Goal: Task Accomplishment & Management: Manage account settings

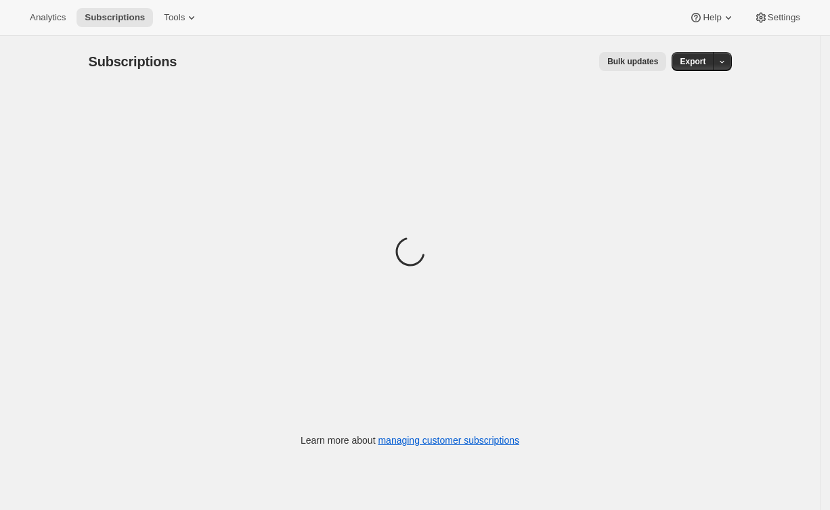
click at [53, 71] on div "Subscriptions. This page is ready Subscriptions Bulk updates More actions Bulk …" at bounding box center [409, 291] width 819 height 510
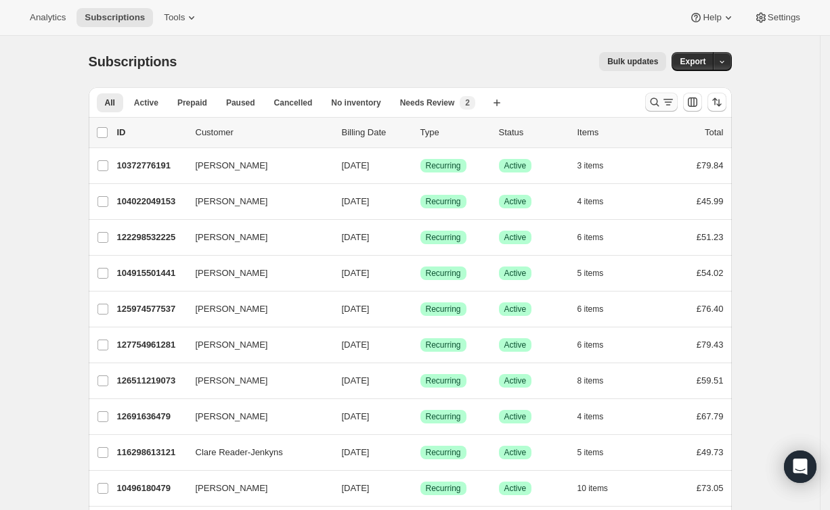
click at [671, 104] on icon "Search and filter results" at bounding box center [668, 102] width 14 height 14
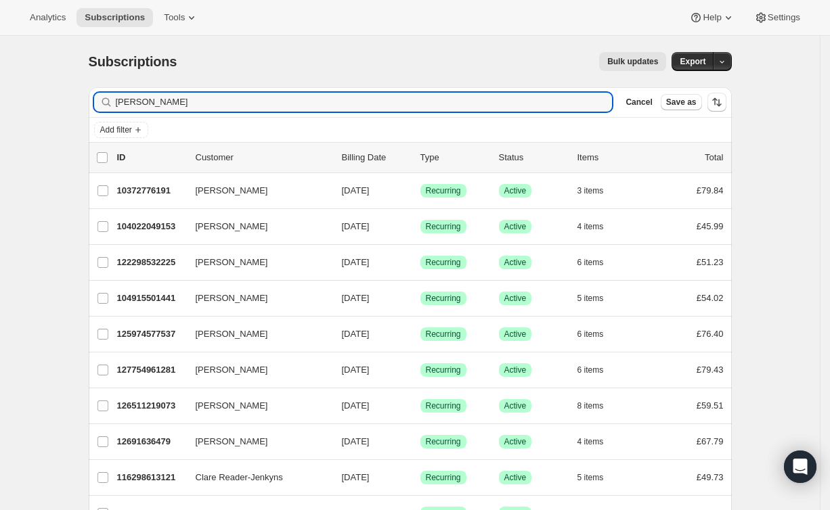
type input "[PERSON_NAME]"
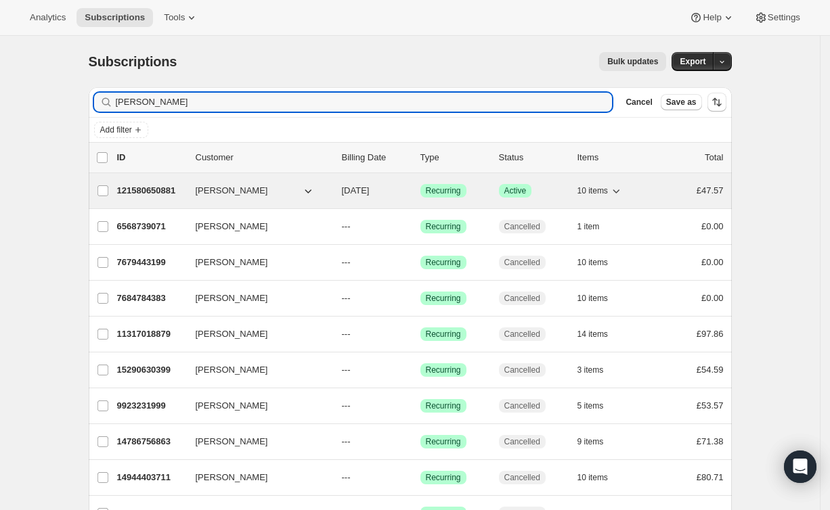
click at [134, 185] on p "121580650881" at bounding box center [151, 191] width 68 height 14
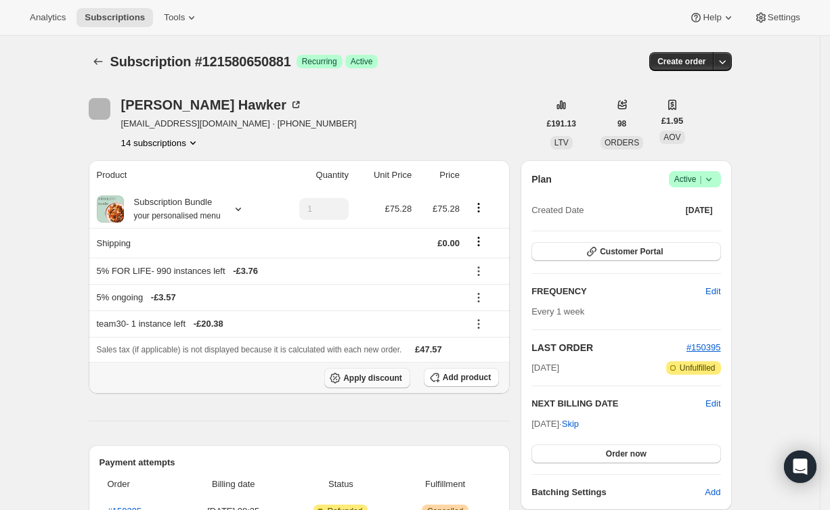
click at [355, 369] on button "Apply discount" at bounding box center [367, 378] width 86 height 20
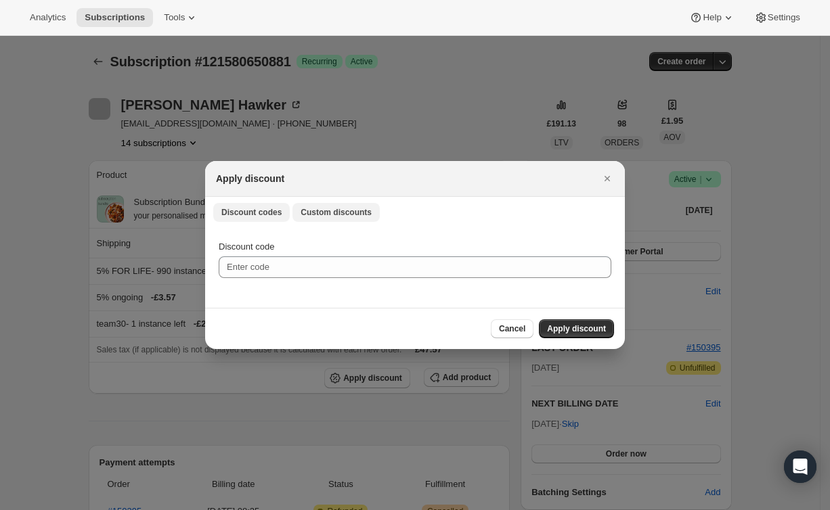
click at [323, 217] on span "Custom discounts" at bounding box center [335, 212] width 71 height 11
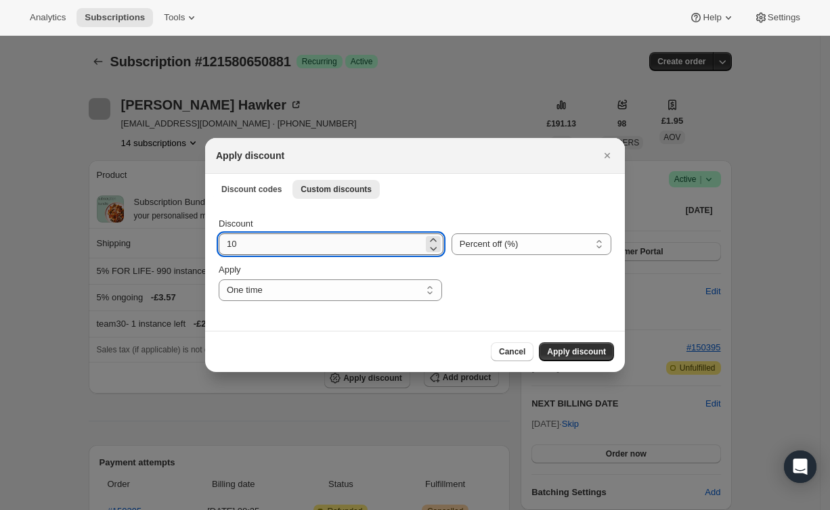
click at [310, 249] on input "10" at bounding box center [321, 244] width 204 height 22
type input "100"
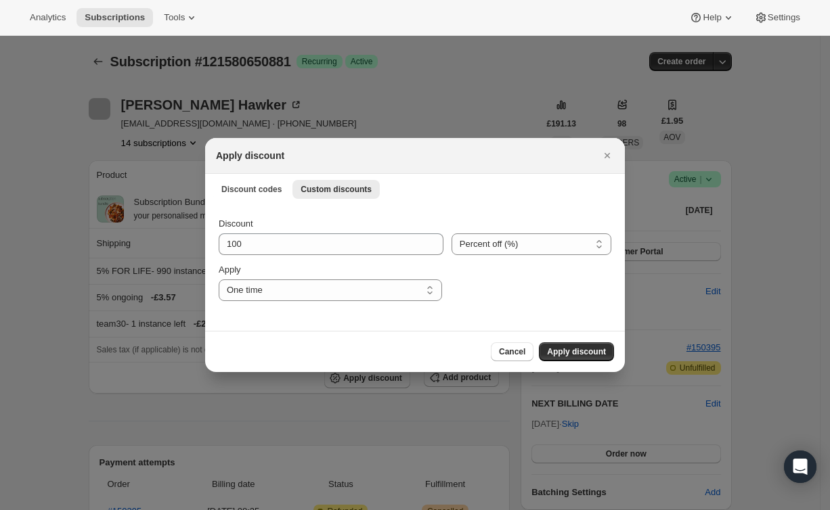
click at [505, 283] on div ":rds:" at bounding box center [530, 282] width 161 height 38
click at [293, 277] on div "Apply One time Specify instances... Indefinitely One time" at bounding box center [330, 282] width 223 height 38
click at [303, 294] on select "One time Specify instances... Indefinitely" at bounding box center [330, 290] width 223 height 22
select select "indefinitely"
click at [505, 313] on div "Discount 100 Percent off (%) Amount off (£) Percent off (%) Apply One time Spec…" at bounding box center [414, 267] width 419 height 127
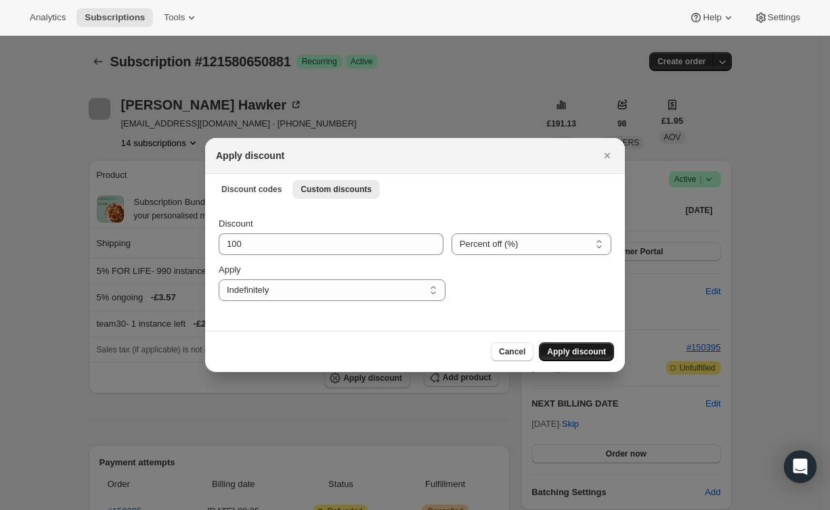
click at [589, 355] on span "Apply discount" at bounding box center [576, 351] width 59 height 11
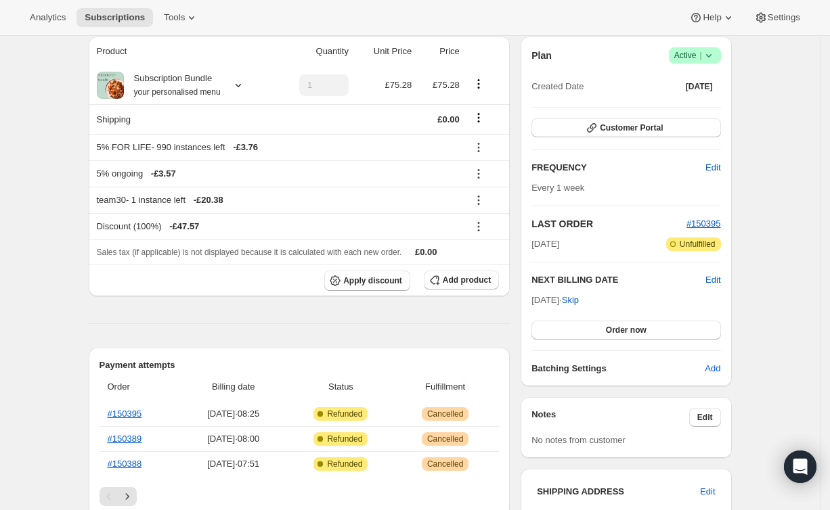
scroll to position [134, 0]
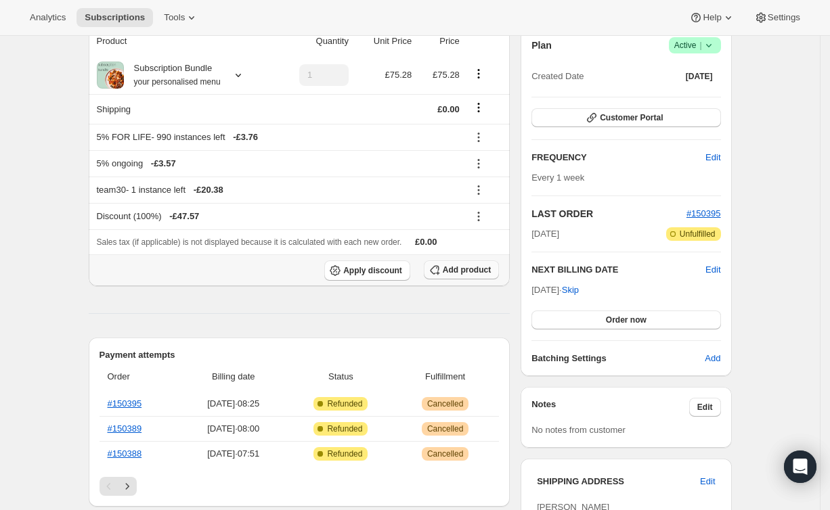
click at [452, 266] on span "Add product" at bounding box center [466, 270] width 48 height 11
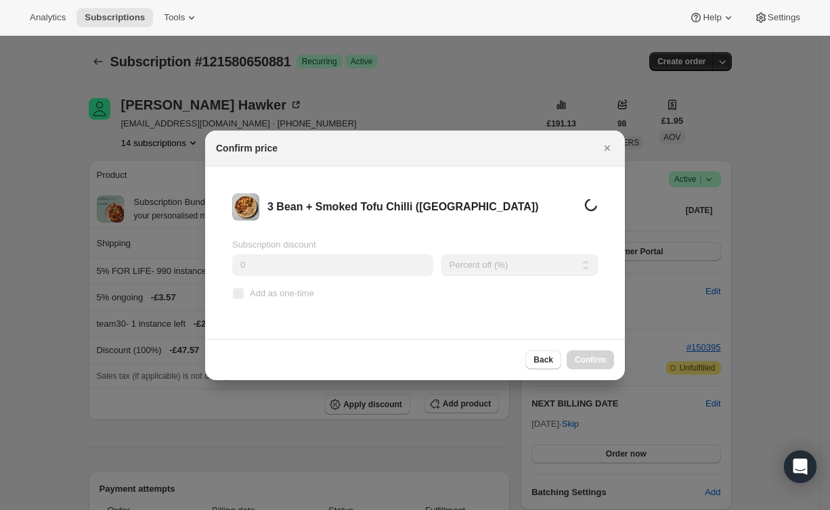
scroll to position [0, 0]
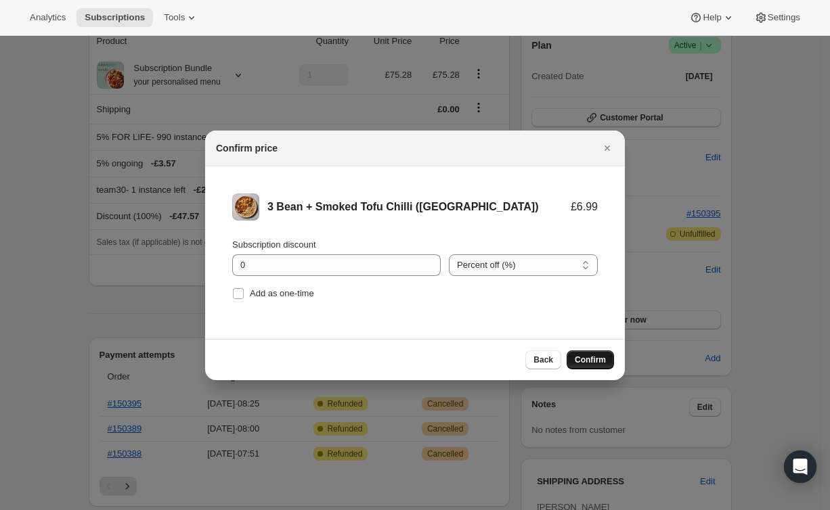
click at [595, 360] on span "Confirm" at bounding box center [589, 360] width 31 height 11
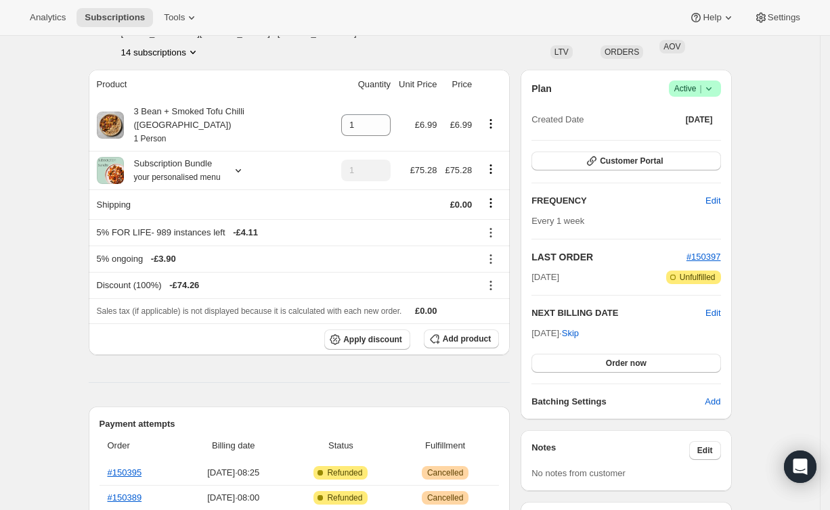
scroll to position [85, 0]
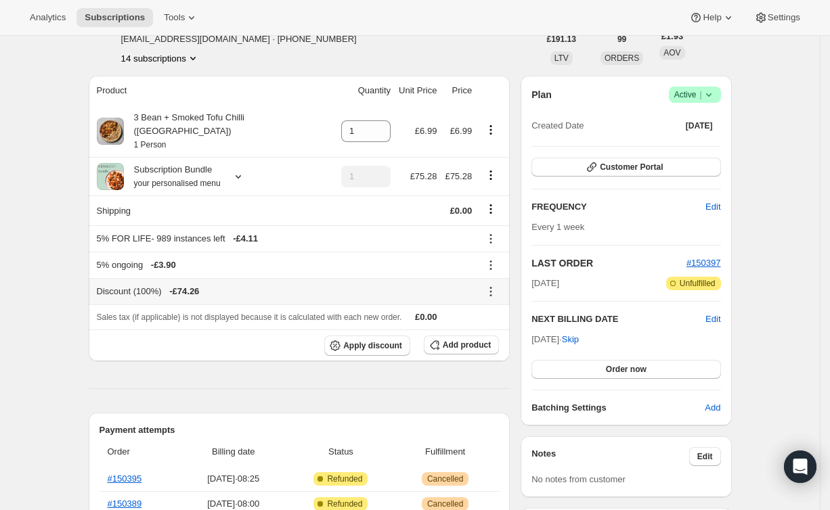
click at [497, 285] on icon at bounding box center [491, 292] width 14 height 14
click at [493, 298] on span "Edit" at bounding box center [485, 302] width 15 height 10
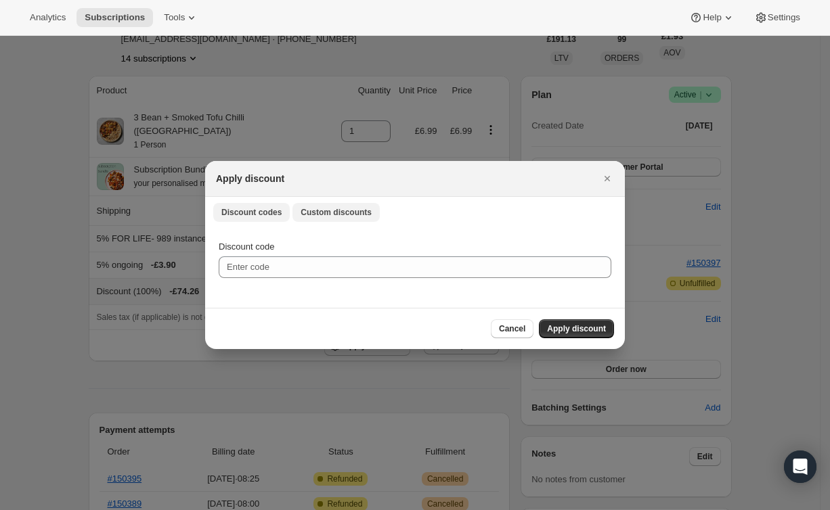
click at [321, 219] on button "Custom discounts" at bounding box center [335, 212] width 87 height 19
select select "indefinitely"
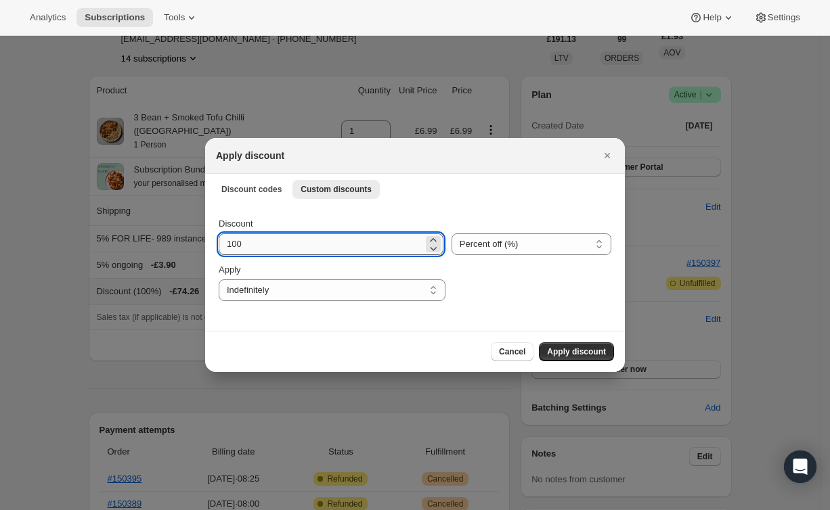
click at [317, 250] on input "100" at bounding box center [321, 244] width 204 height 22
type input "92"
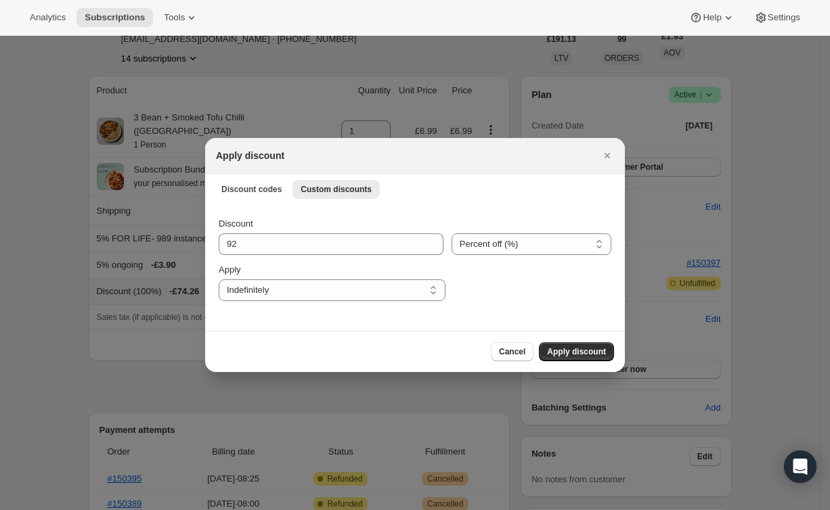
drag, startPoint x: 595, startPoint y: 273, endPoint x: 599, endPoint y: 374, distance: 100.9
click at [595, 274] on div ":rjd:" at bounding box center [532, 282] width 158 height 38
click at [595, 340] on div "Cancel Apply discount" at bounding box center [414, 351] width 419 height 41
click at [597, 346] on button "Apply discount" at bounding box center [576, 351] width 75 height 19
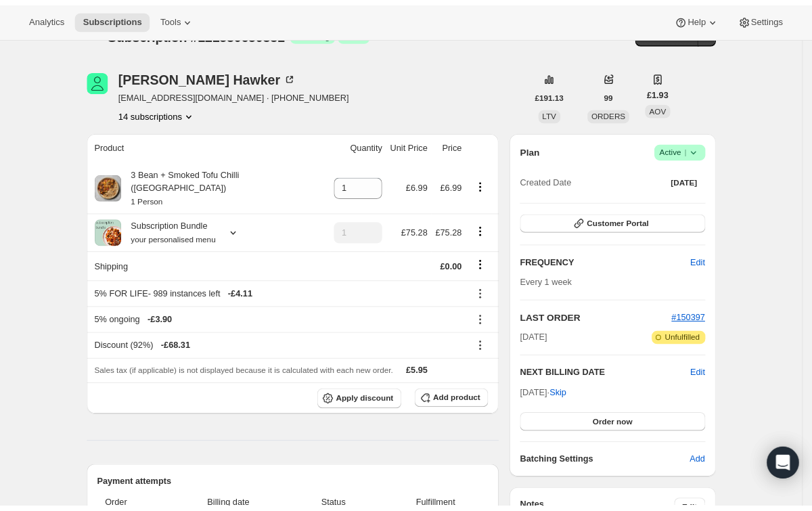
scroll to position [24, 0]
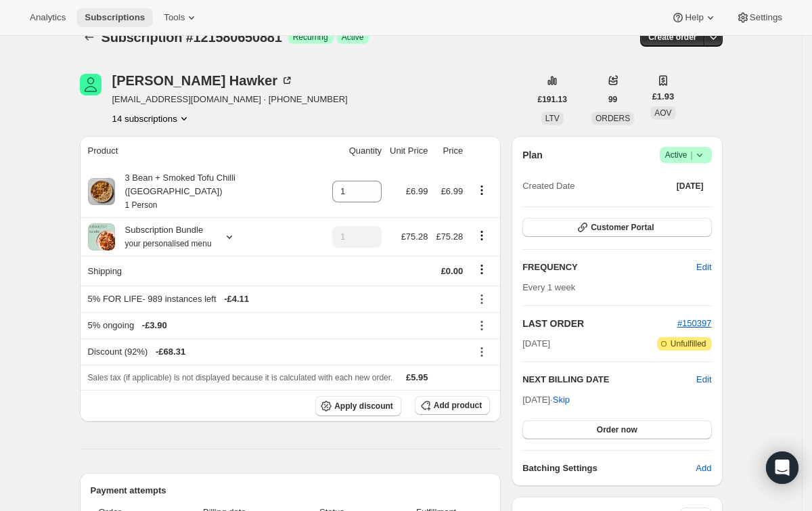
click at [104, 22] on span "Subscriptions" at bounding box center [115, 17] width 60 height 11
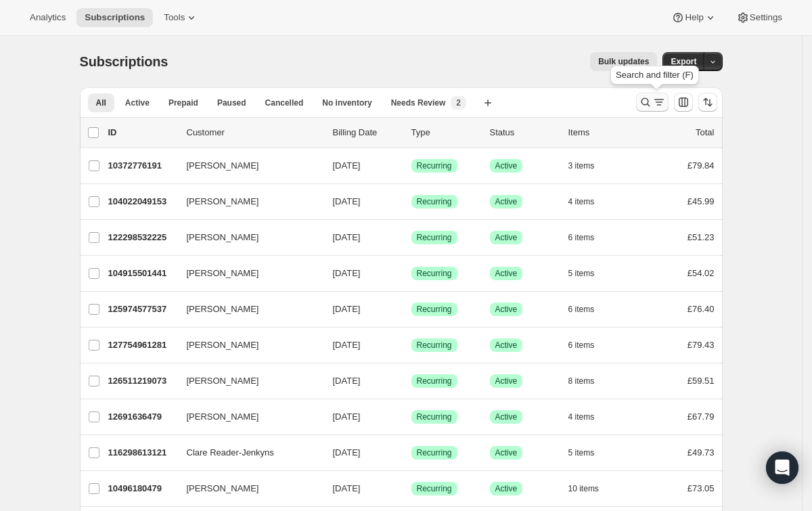
click at [650, 101] on icon "Search and filter results" at bounding box center [645, 102] width 9 height 9
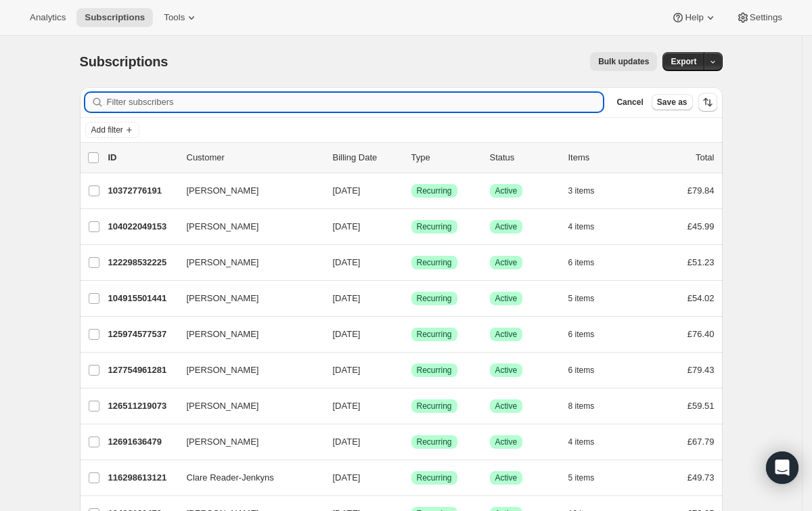
click at [290, 104] on input "Filter subscribers" at bounding box center [355, 102] width 497 height 19
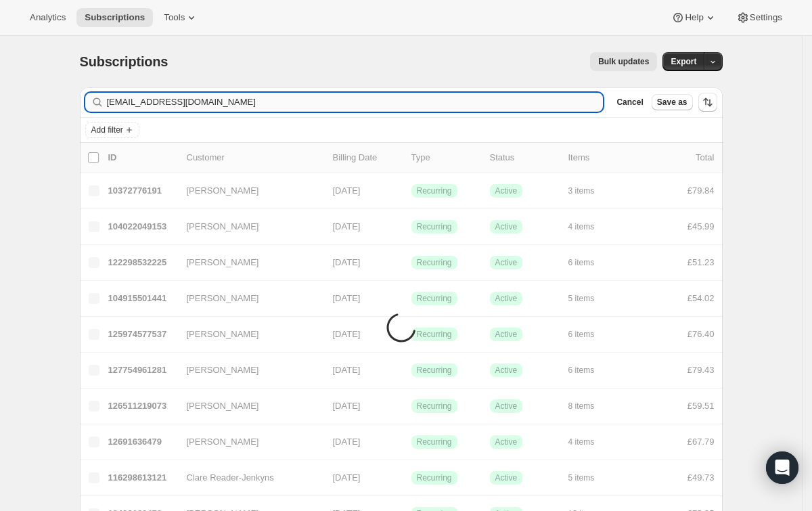
type input "[EMAIL_ADDRESS][DOMAIN_NAME]"
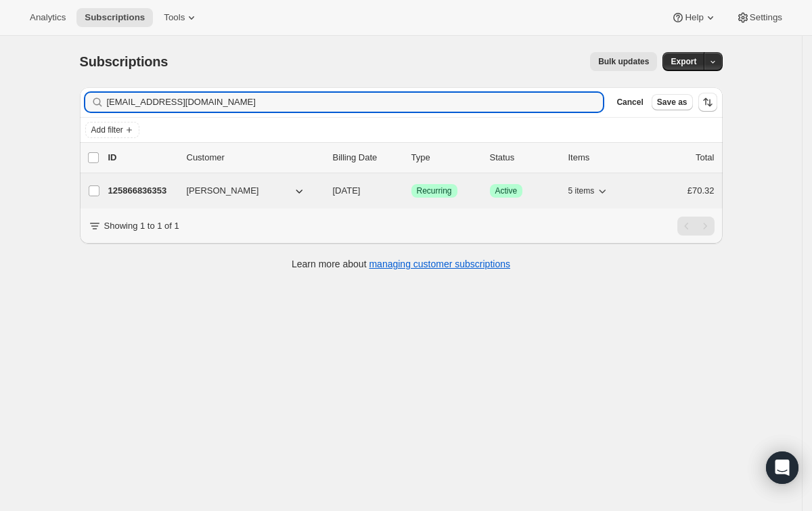
click at [151, 198] on div "125866836353 [PERSON_NAME] [DATE] Success Recurring Success Active 5 items £70.…" at bounding box center [411, 190] width 606 height 19
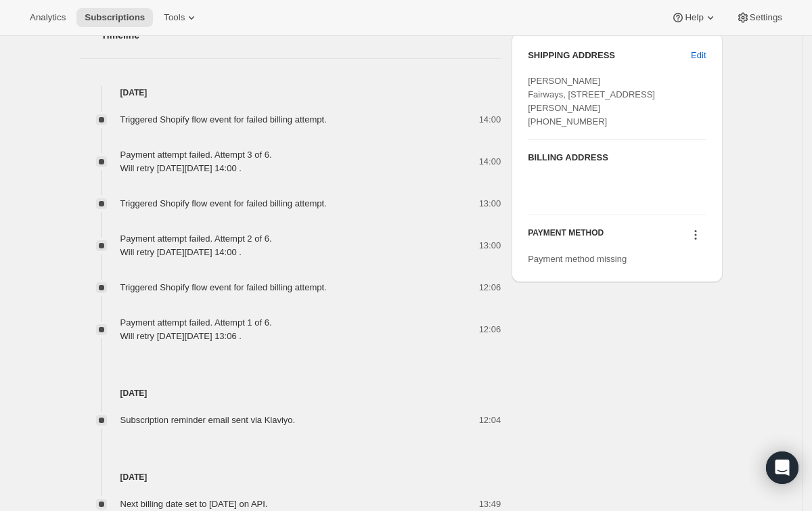
scroll to position [702, 0]
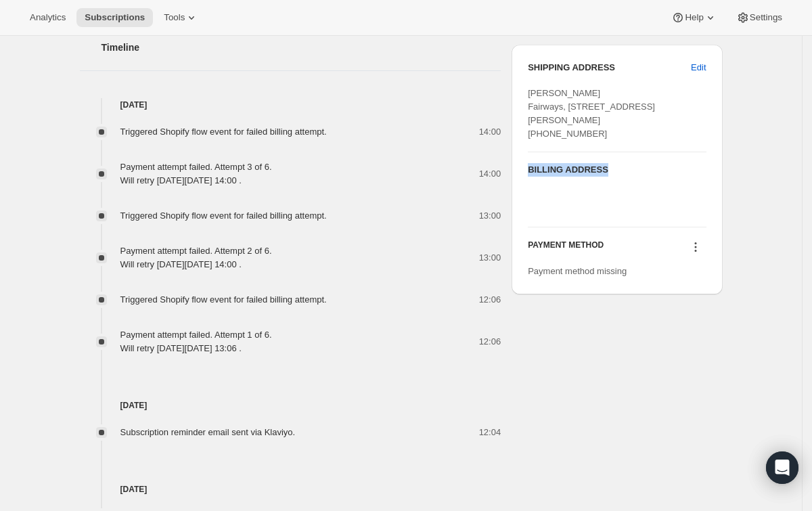
drag, startPoint x: 533, startPoint y: 183, endPoint x: 615, endPoint y: 184, distance: 81.9
click at [615, 177] on h3 "BILLING ADDRESS" at bounding box center [617, 170] width 178 height 14
click at [754, 129] on div "Subscription #125866836353. This page is ready Subscription #125866836353 Succe…" at bounding box center [401, 26] width 802 height 1384
click at [697, 62] on span "Edit" at bounding box center [698, 68] width 15 height 14
select select "[GEOGRAPHIC_DATA]"
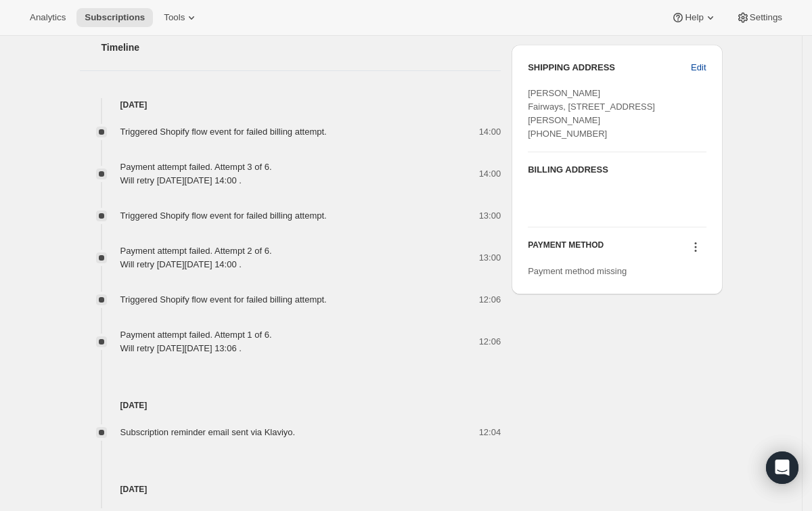
select select "ENG"
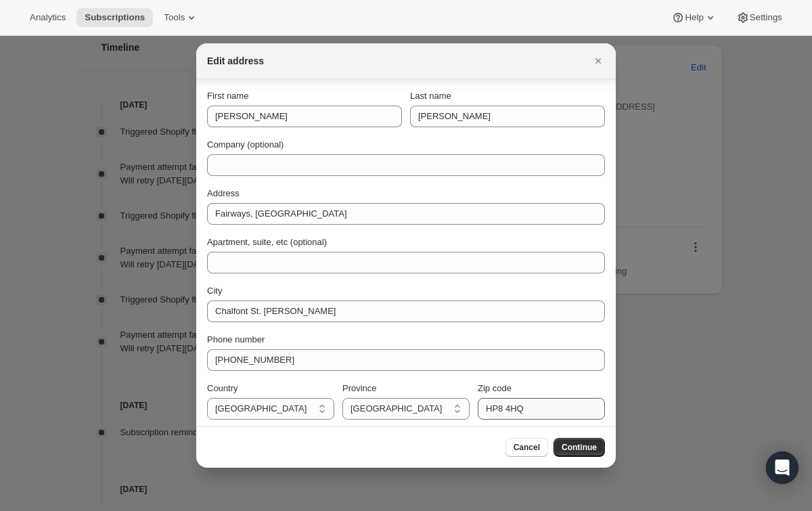
scroll to position [0, 0]
click at [518, 448] on span "Cancel" at bounding box center [527, 447] width 26 height 11
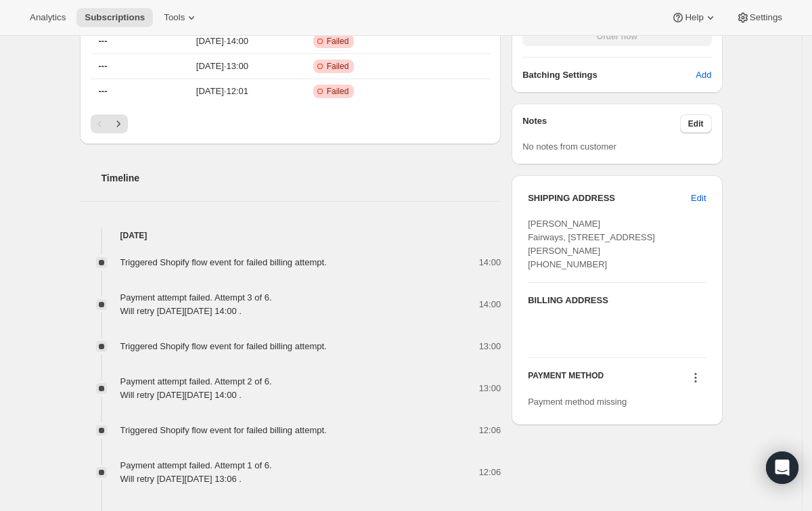
scroll to position [645, 0]
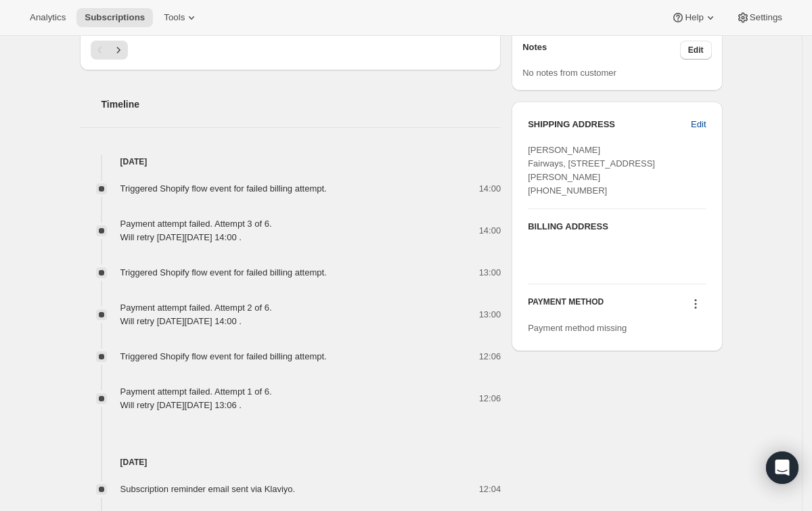
click at [699, 118] on span "Edit" at bounding box center [698, 125] width 15 height 14
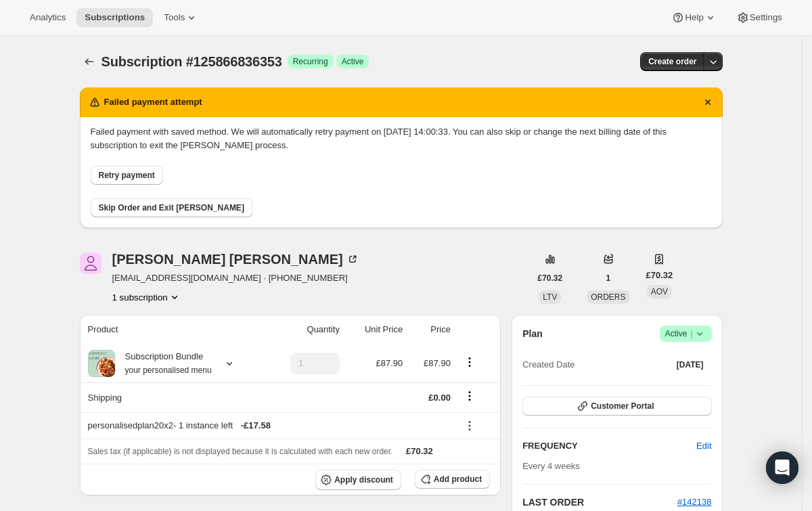
select select "[GEOGRAPHIC_DATA]"
select select "ENG"
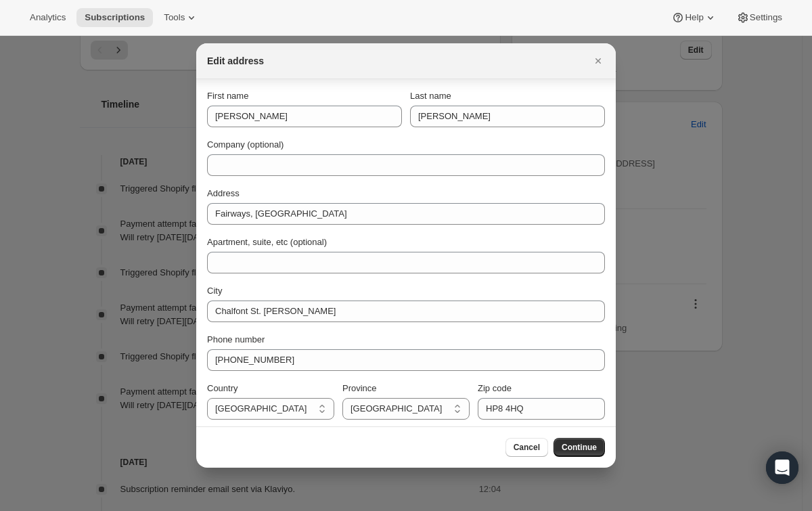
scroll to position [0, 0]
click at [533, 446] on span "Cancel" at bounding box center [527, 447] width 26 height 11
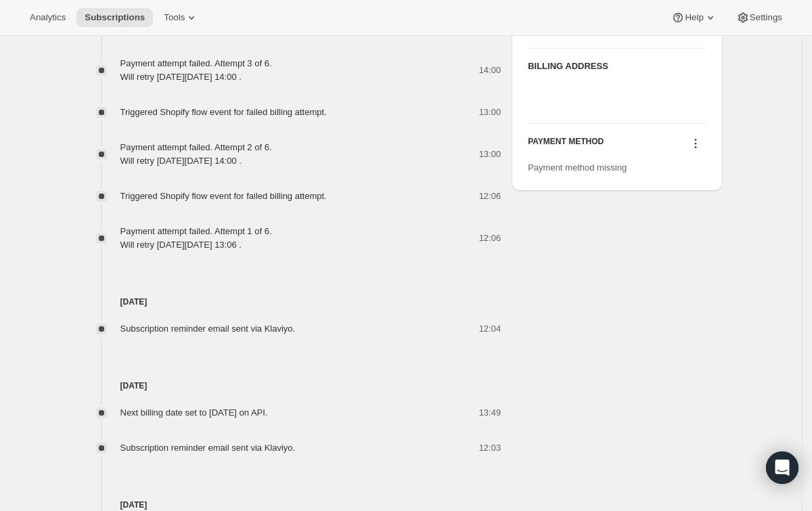
scroll to position [817, 0]
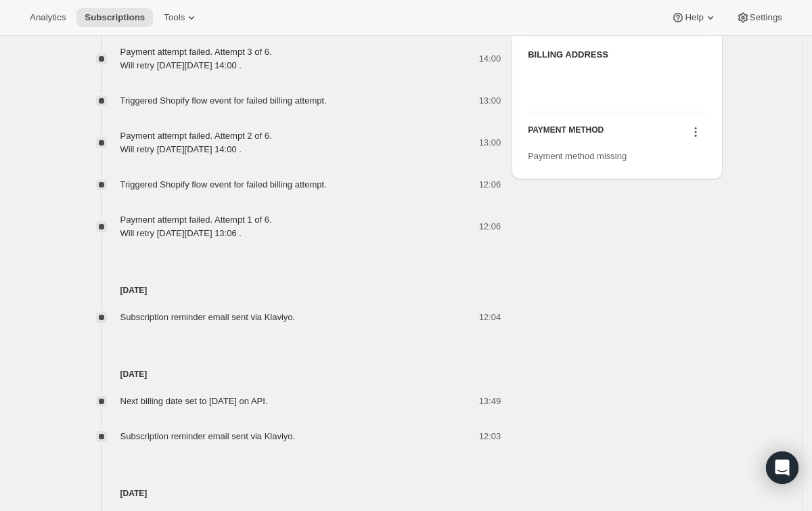
click at [697, 139] on icon at bounding box center [696, 132] width 14 height 14
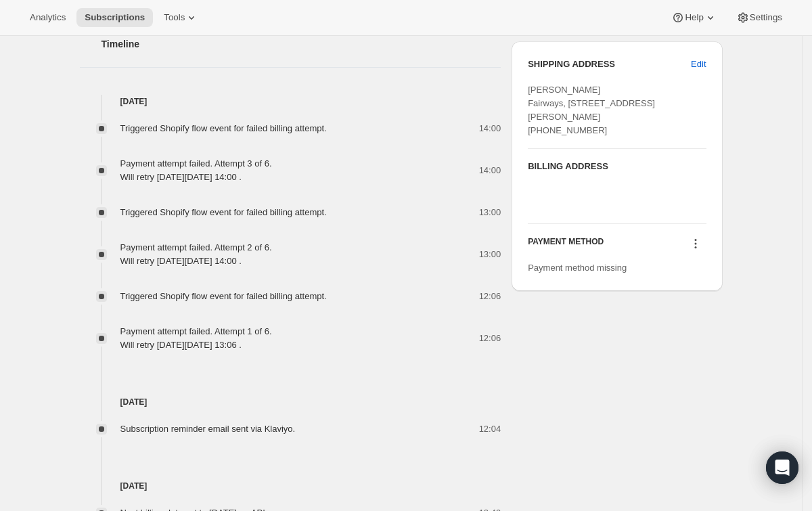
scroll to position [748, 0]
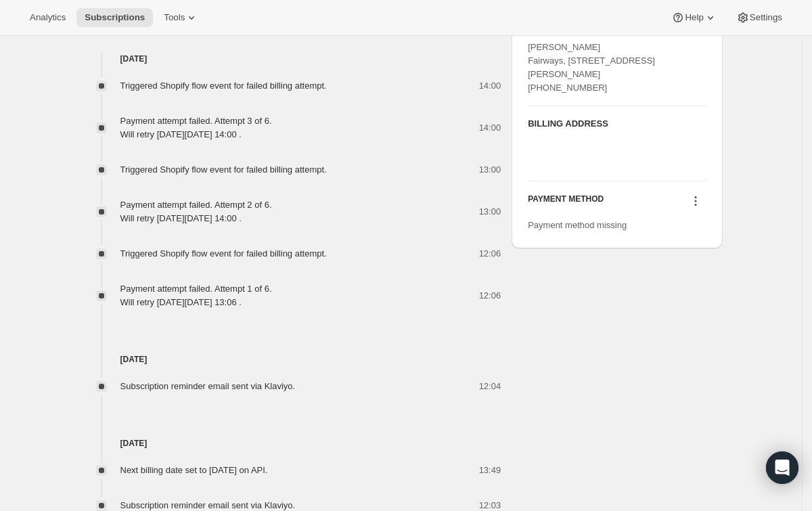
click at [701, 208] on icon at bounding box center [696, 201] width 14 height 14
click at [698, 208] on icon at bounding box center [696, 201] width 14 height 14
click at [700, 241] on span "Select payment method" at bounding box center [697, 237] width 93 height 10
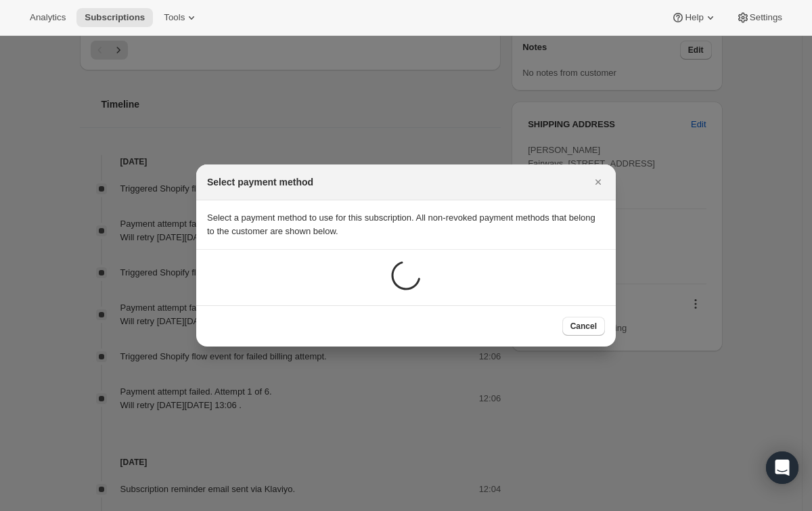
scroll to position [0, 0]
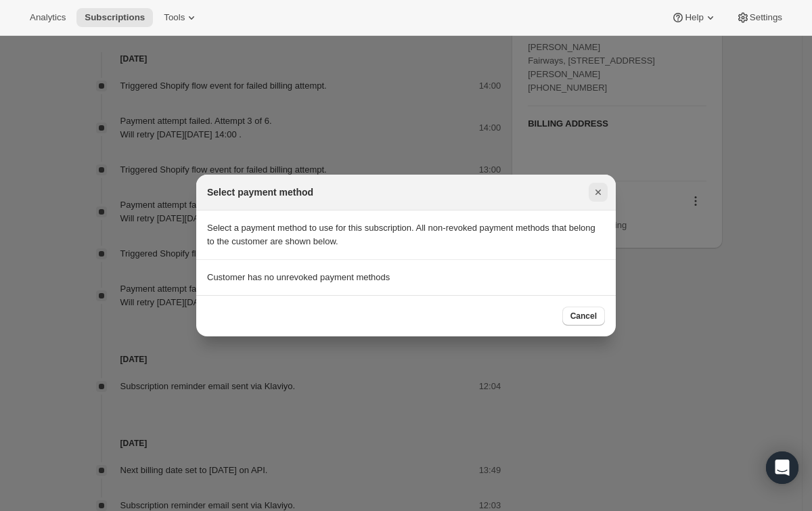
click at [599, 189] on icon "Close" at bounding box center [598, 192] width 14 height 14
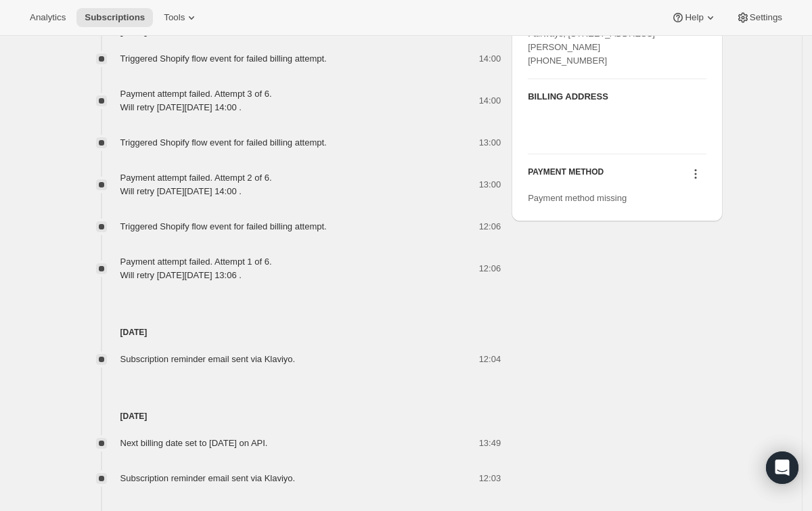
scroll to position [775, 0]
click at [617, 266] on div "[PERSON_NAME] [EMAIL_ADDRESS][DOMAIN_NAME] · [PHONE_NUMBER] 1 subscription £70.…" at bounding box center [396, 30] width 654 height 1149
drag, startPoint x: 591, startPoint y: 302, endPoint x: 654, endPoint y: 204, distance: 116.9
click at [592, 300] on div "[PERSON_NAME] [EMAIL_ADDRESS][DOMAIN_NAME] · [PHONE_NUMBER] 1 subscription £70.…" at bounding box center [396, 30] width 654 height 1149
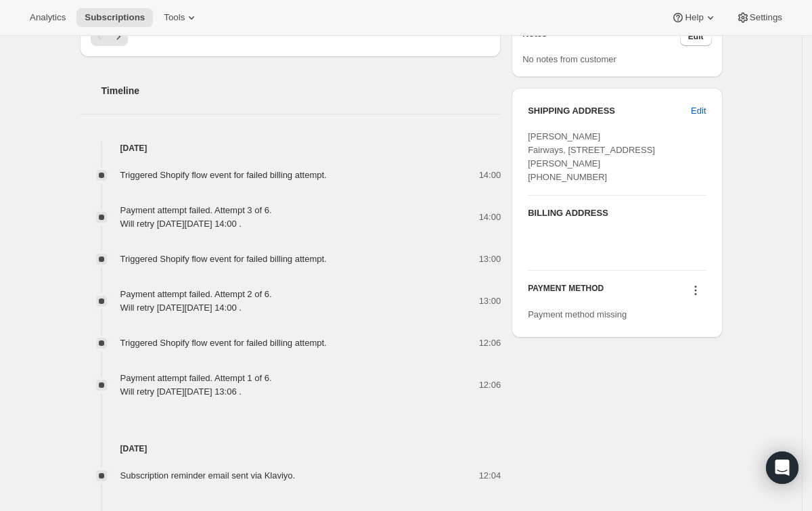
scroll to position [658, 0]
drag, startPoint x: 750, startPoint y: 141, endPoint x: 735, endPoint y: 121, distance: 25.0
click at [750, 140] on div "Subscription #125866836353. This page is ready Subscription #125866836353 Succe…" at bounding box center [401, 70] width 802 height 1384
click at [706, 108] on span "Edit" at bounding box center [698, 112] width 15 height 14
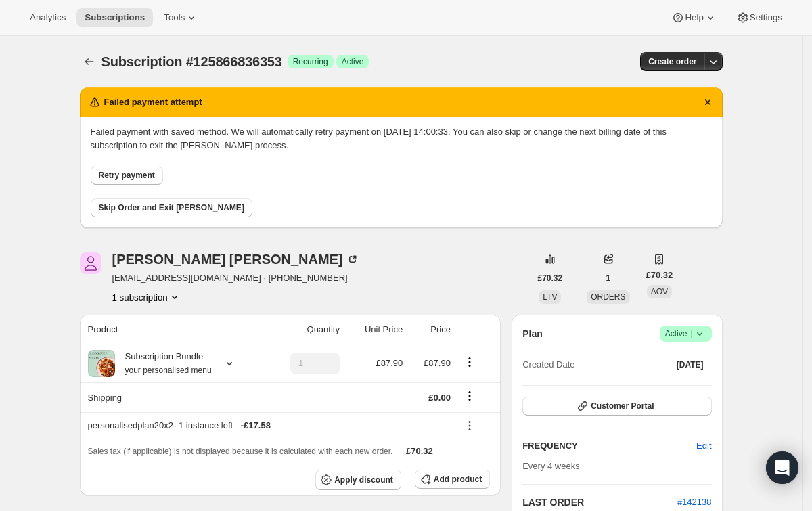
select select "[GEOGRAPHIC_DATA]"
select select "ENG"
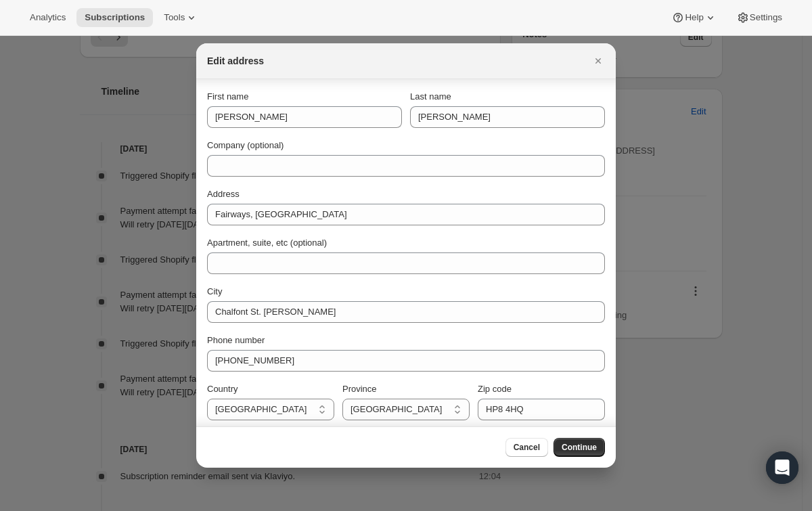
scroll to position [3, 0]
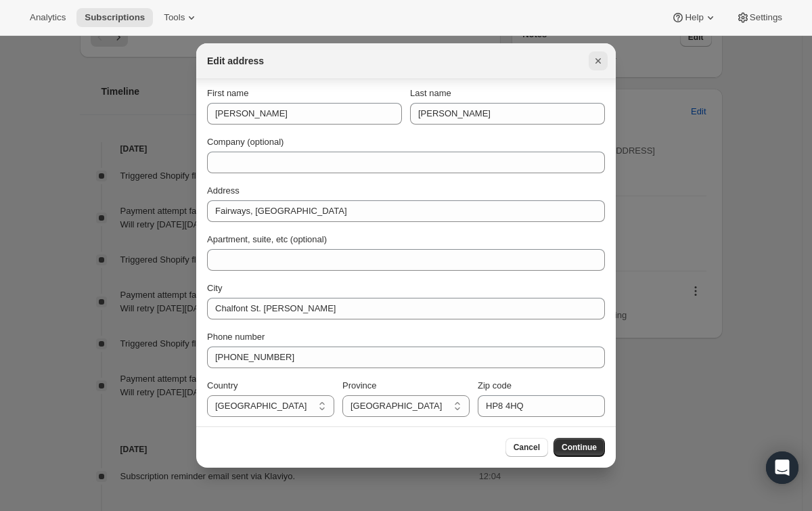
click at [600, 56] on icon "Close" at bounding box center [598, 61] width 14 height 14
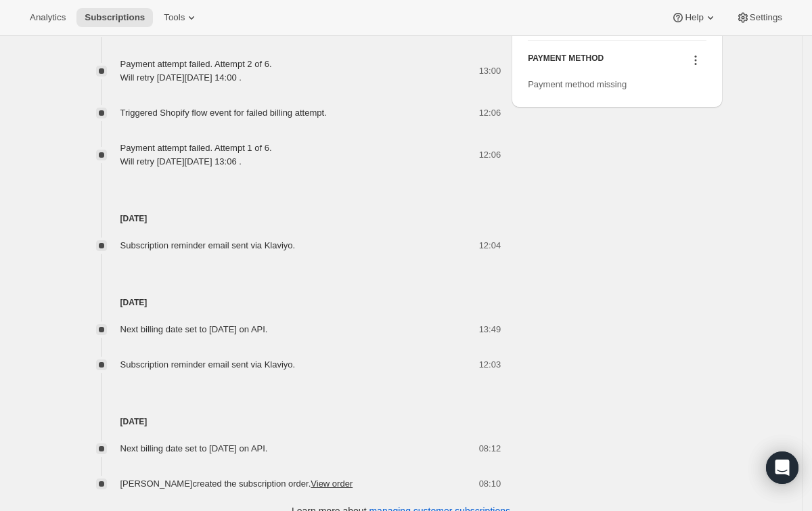
scroll to position [753, 0]
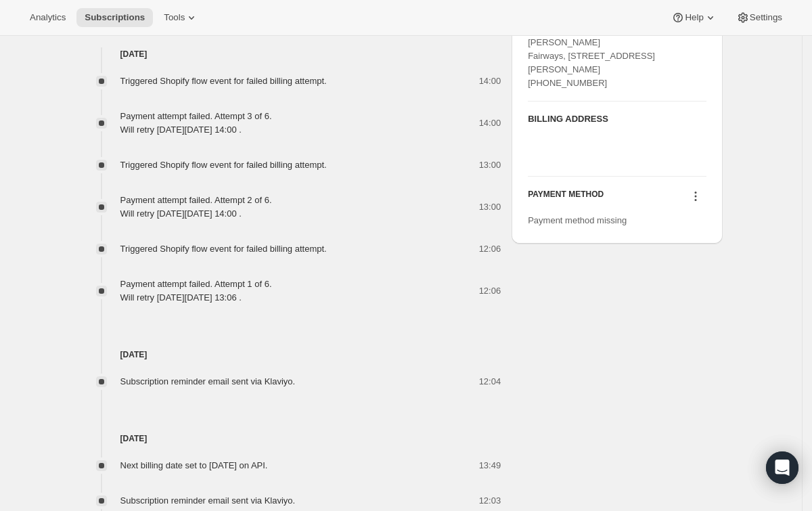
click at [698, 203] on icon at bounding box center [696, 196] width 14 height 14
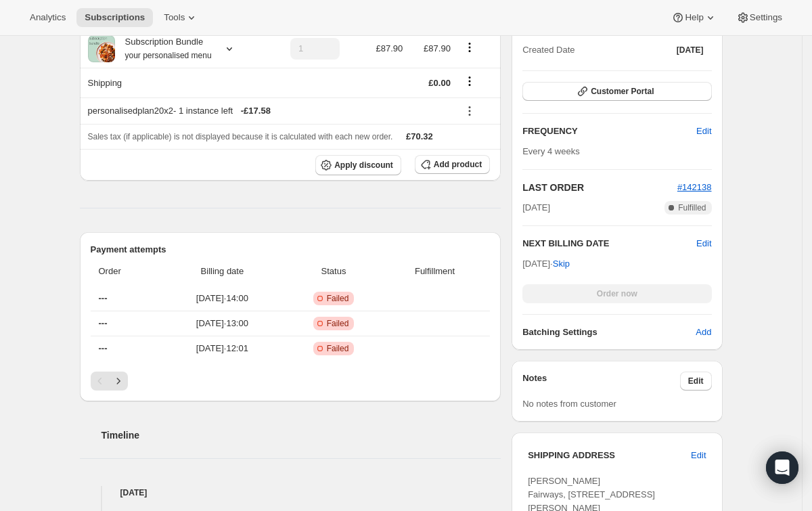
scroll to position [0, 0]
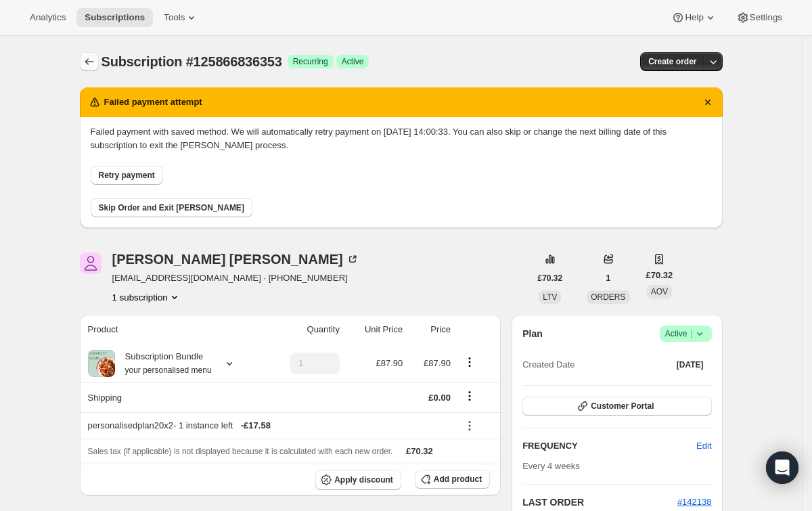
click at [96, 67] on icon "Subscriptions" at bounding box center [90, 62] width 14 height 14
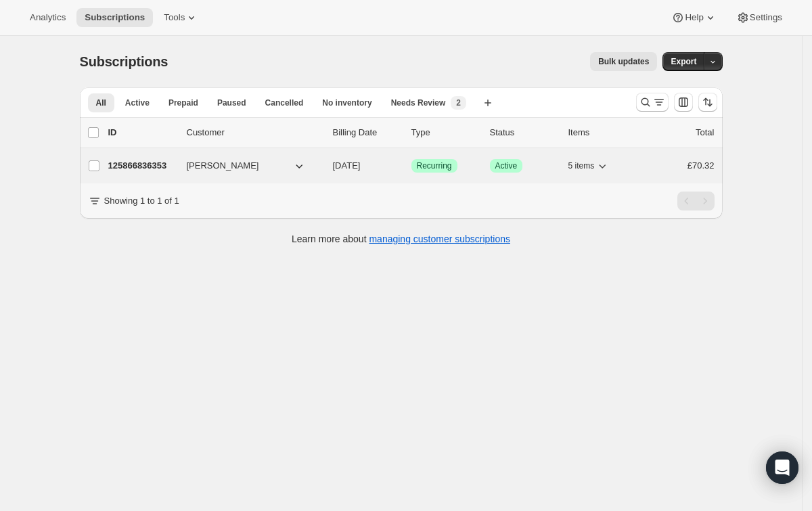
click at [199, 159] on span "[PERSON_NAME]" at bounding box center [223, 166] width 72 height 14
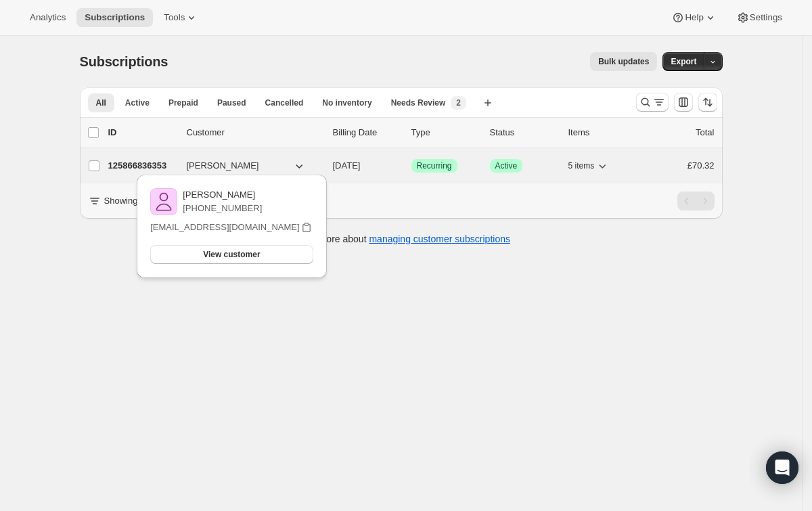
click at [154, 160] on p "125866836353" at bounding box center [142, 166] width 68 height 14
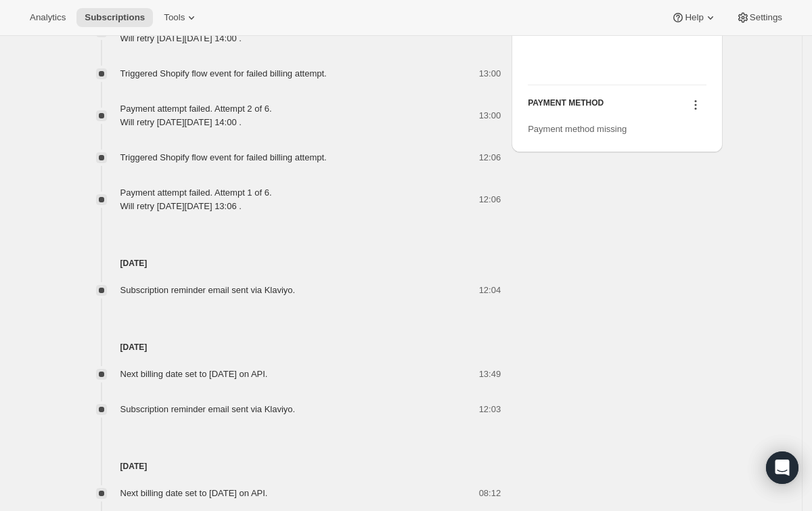
scroll to position [831, 0]
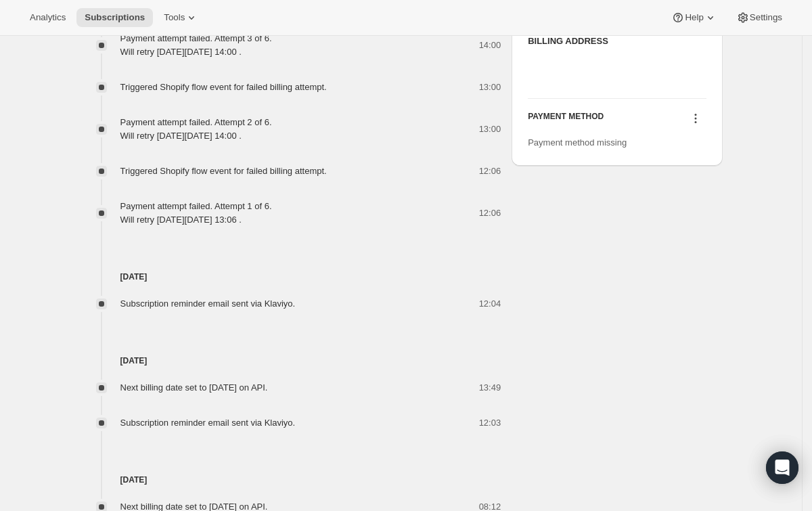
click at [697, 125] on icon at bounding box center [696, 119] width 14 height 14
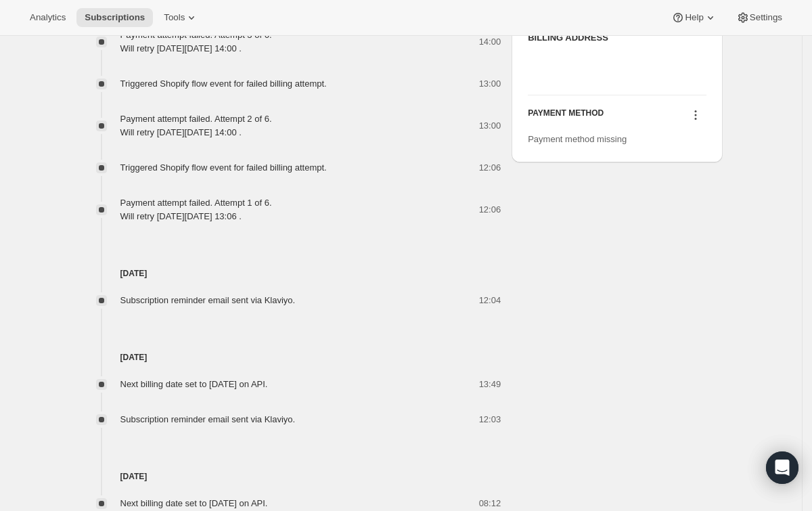
scroll to position [836, 0]
click at [696, 115] on icon at bounding box center [695, 114] width 2 height 2
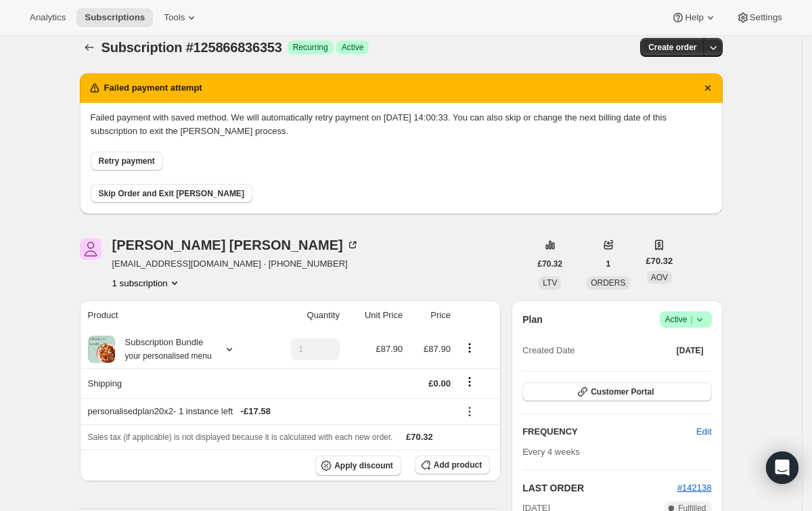
scroll to position [26, 0]
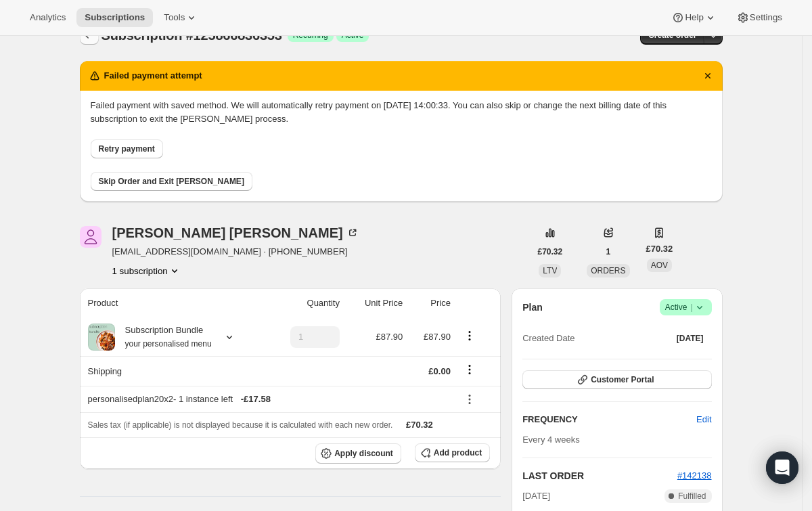
click at [96, 40] on icon "Subscriptions" at bounding box center [90, 35] width 14 height 14
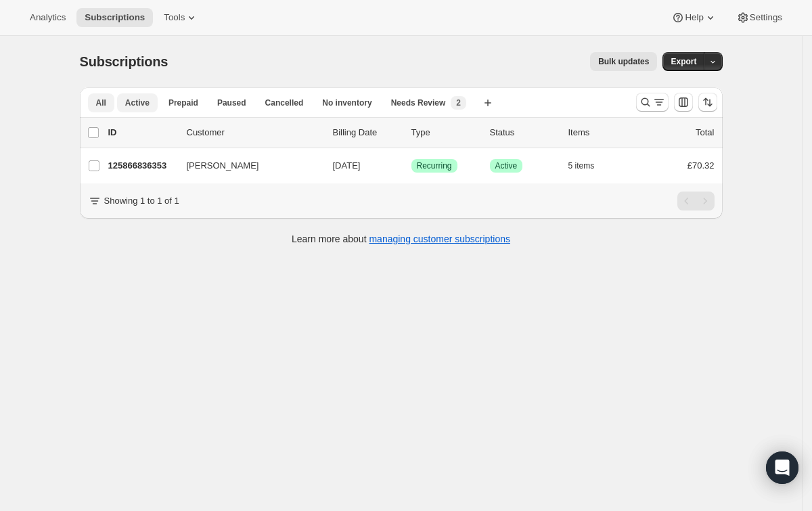
click at [145, 99] on span "Active" at bounding box center [137, 102] width 24 height 11
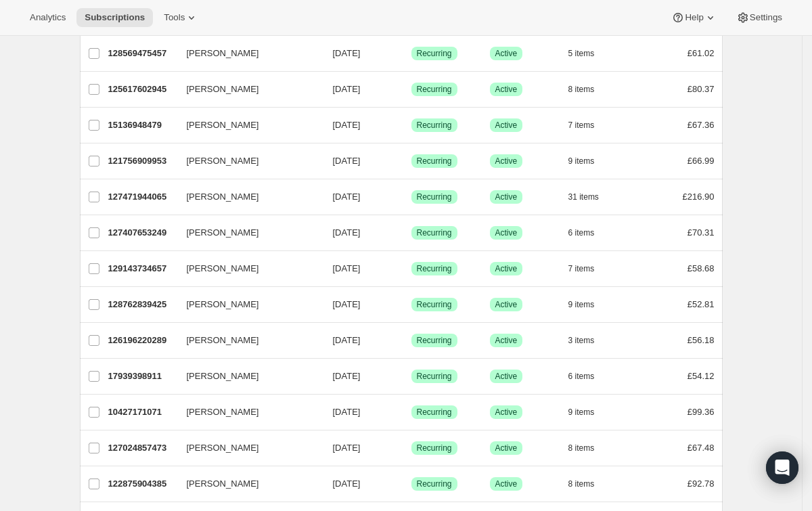
scroll to position [1388, 0]
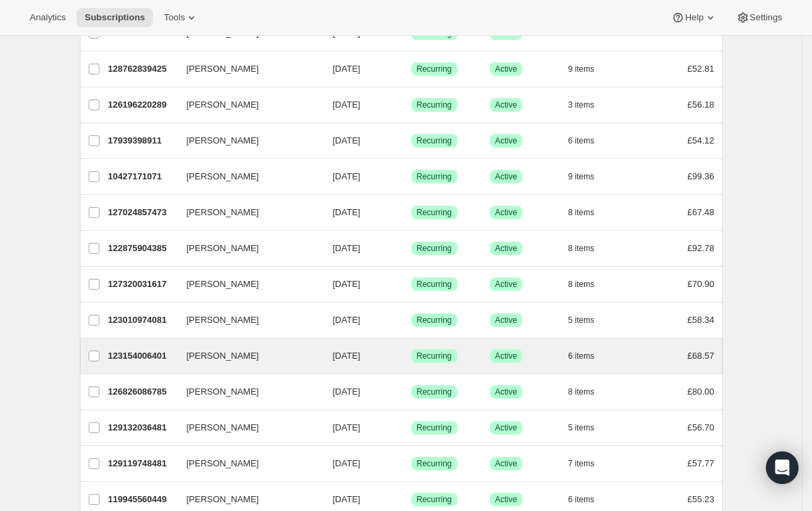
click at [147, 355] on div "[PERSON_NAME] 123154006401 [PERSON_NAME] [DATE] Success Recurring Success Activ…" at bounding box center [401, 355] width 643 height 35
click at [150, 349] on p "123154006401" at bounding box center [142, 356] width 68 height 14
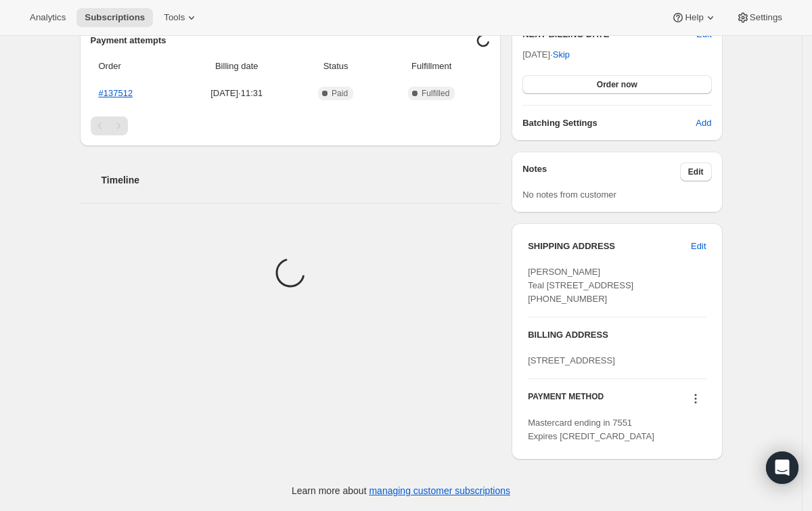
scroll to position [433, 0]
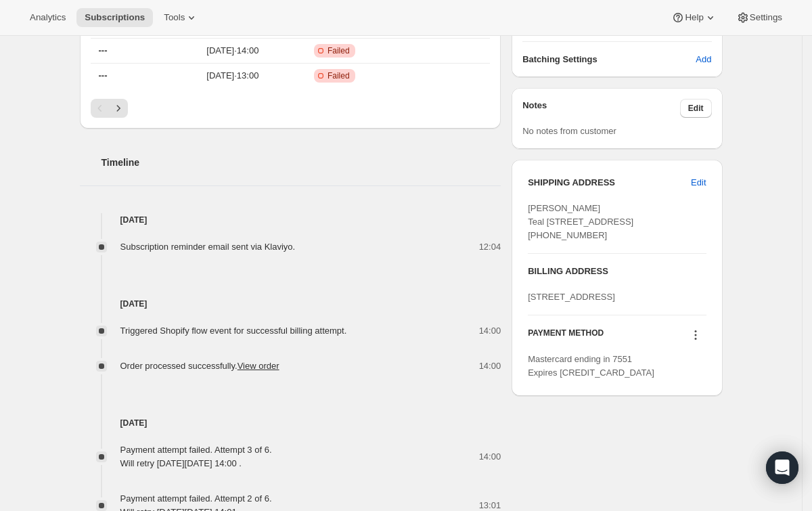
click at [701, 342] on icon at bounding box center [696, 335] width 14 height 14
click at [713, 474] on span "Add credit card" at bounding box center [697, 472] width 95 height 14
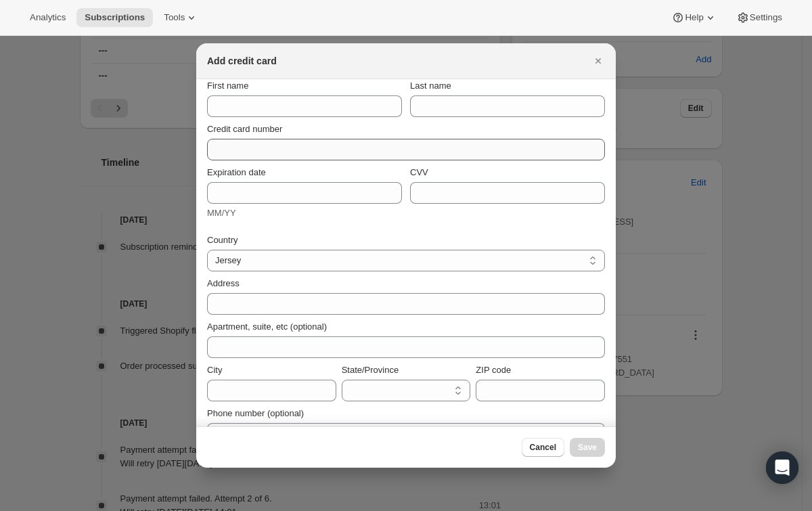
scroll to position [0, 0]
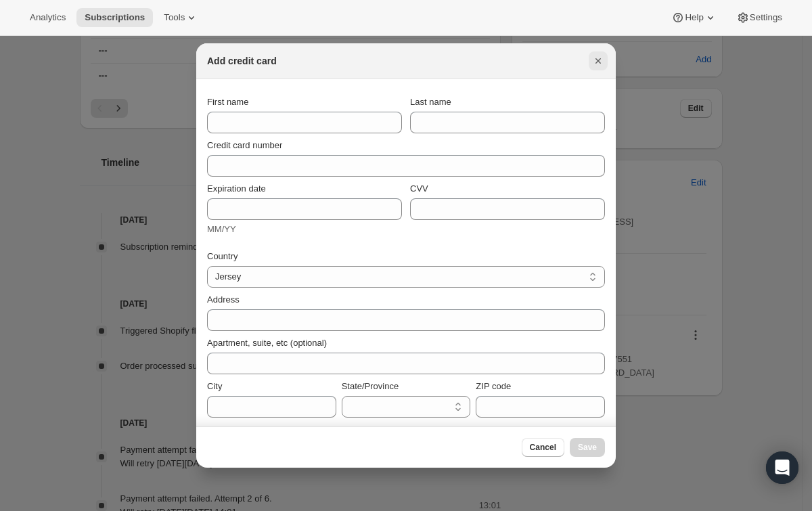
click at [599, 61] on icon "Close" at bounding box center [598, 61] width 14 height 14
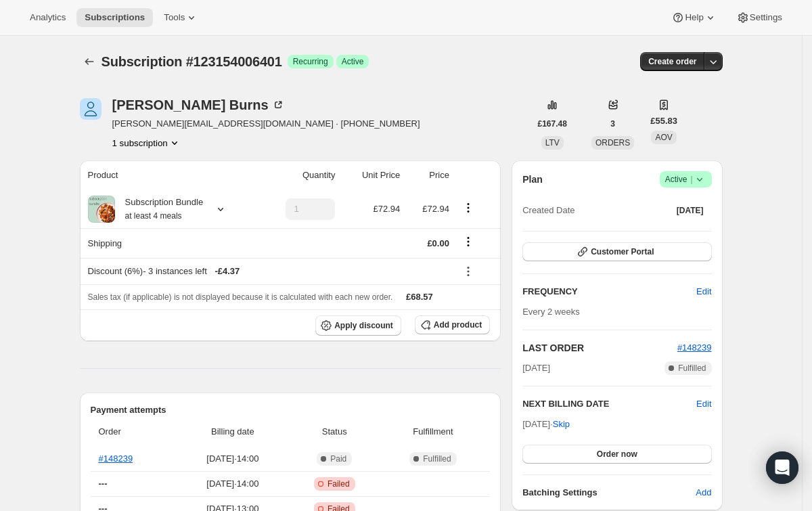
scroll to position [433, 0]
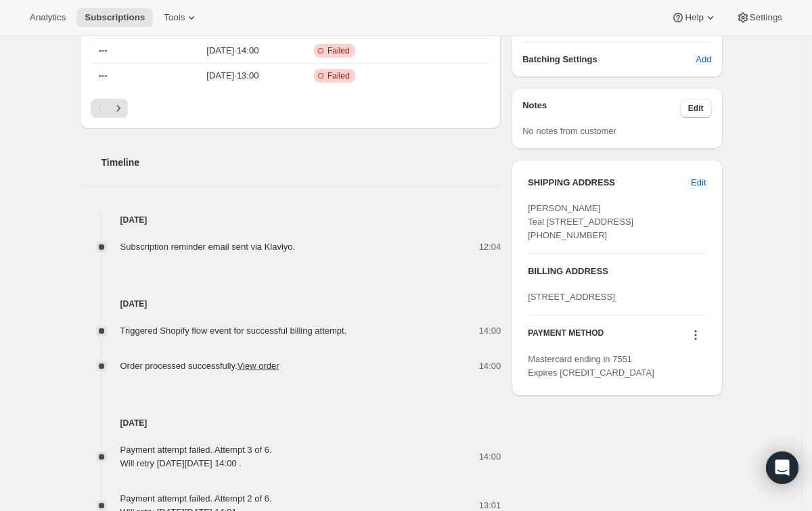
click at [701, 342] on icon at bounding box center [696, 335] width 14 height 14
click at [765, 344] on div "Subscription #123154006401. This page is ready Subscription #123154006401 Succe…" at bounding box center [401, 228] width 802 height 1250
click at [699, 342] on icon at bounding box center [696, 335] width 14 height 14
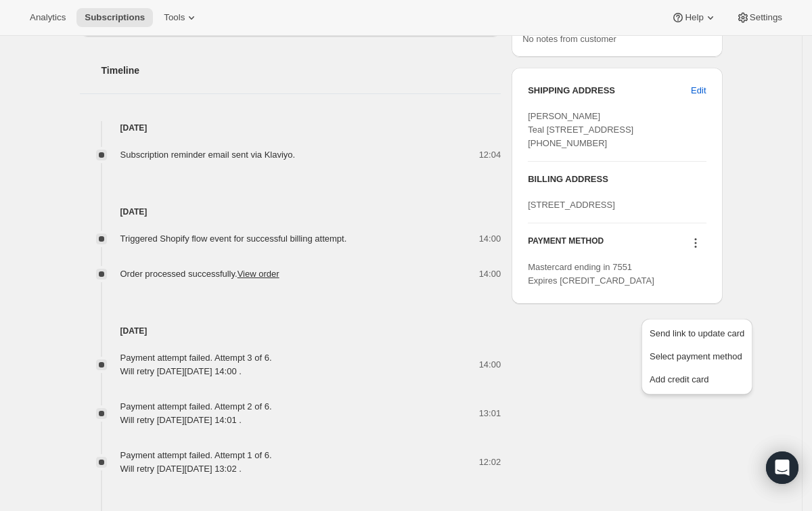
scroll to position [591, 0]
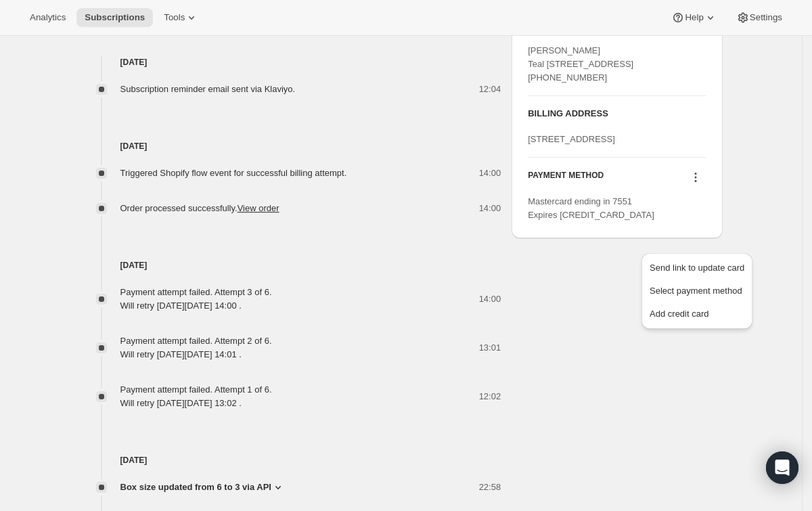
click at [776, 198] on div "Subscription #123154006401. This page is ready Subscription #123154006401 Succe…" at bounding box center [401, 70] width 802 height 1250
click at [700, 184] on icon at bounding box center [696, 178] width 14 height 14
click at [681, 312] on span "Add credit card" at bounding box center [679, 314] width 59 height 10
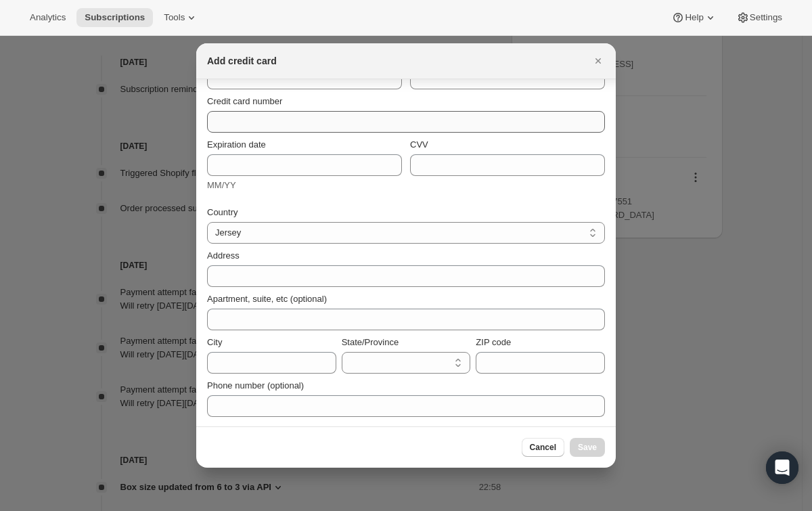
scroll to position [0, 0]
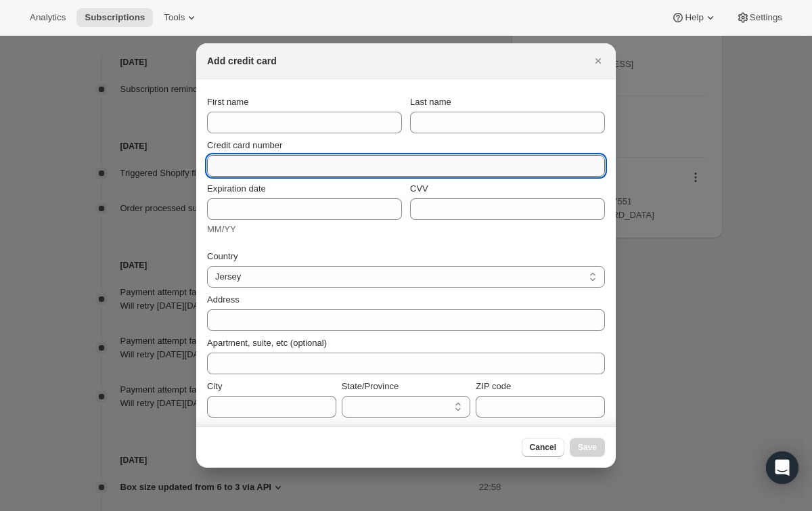
click at [285, 174] on input "Credit card number" at bounding box center [400, 166] width 387 height 22
click at [321, 93] on div "First name Last name" at bounding box center [406, 111] width 398 height 43
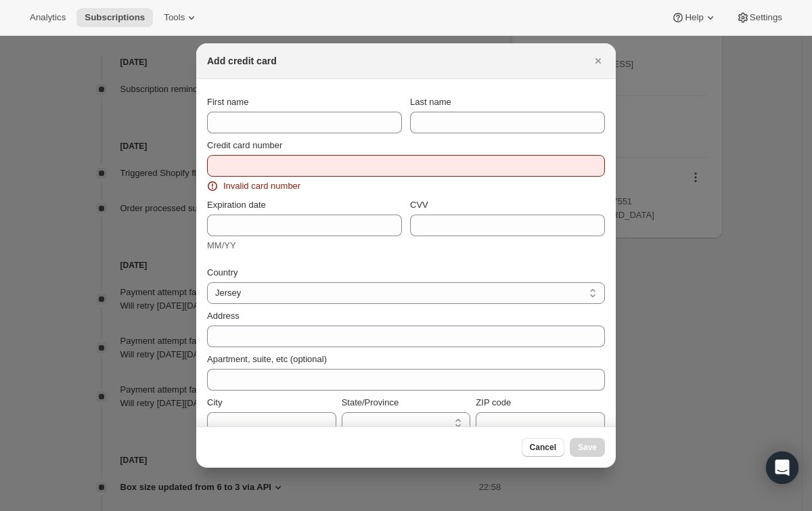
click at [296, 87] on section "First name Last name Credit card number Invalid card number Expiration date MM/…" at bounding box center [405, 283] width 419 height 409
click at [590, 64] on button "Close" at bounding box center [598, 60] width 19 height 19
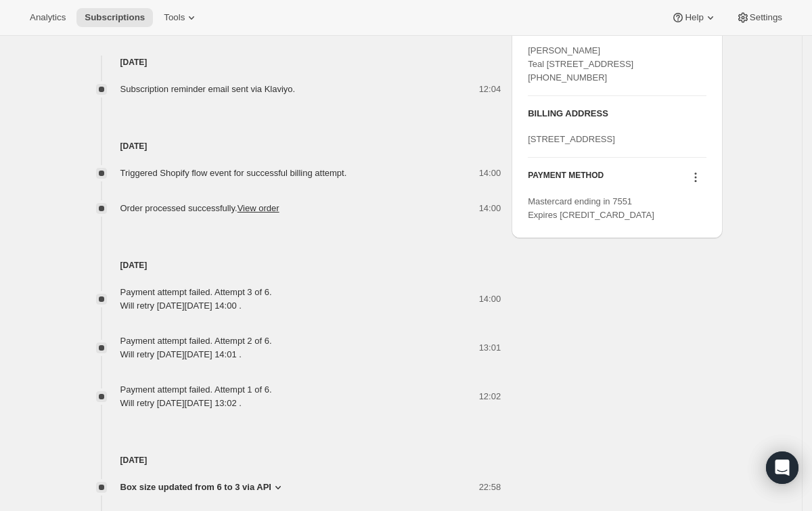
click at [746, 189] on div "Subscription #123154006401. This page is ready Subscription #123154006401 Succe…" at bounding box center [401, 70] width 802 height 1250
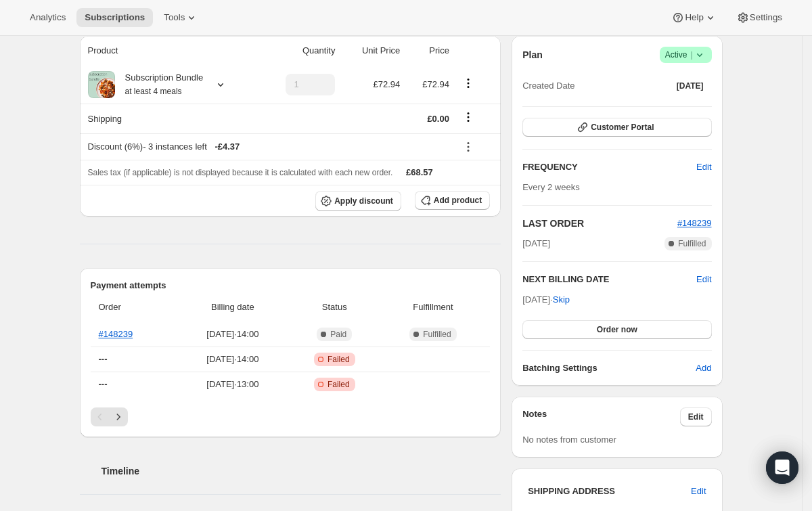
scroll to position [0, 0]
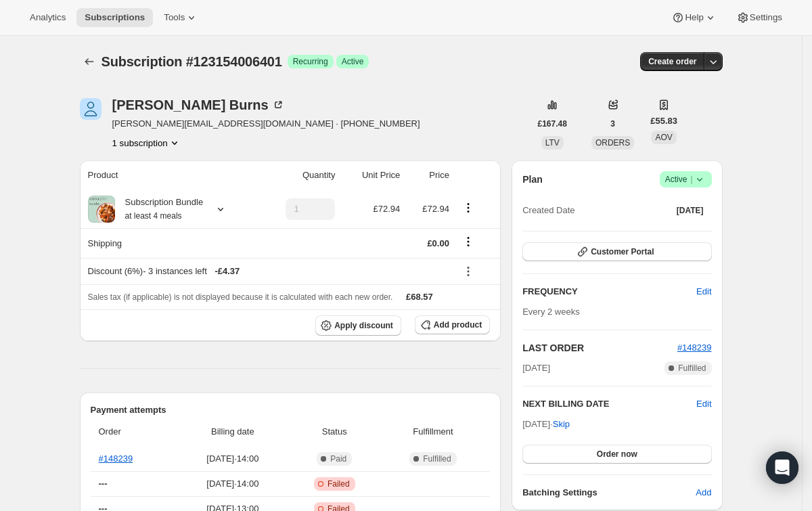
drag, startPoint x: 31, startPoint y: 74, endPoint x: 83, endPoint y: 54, distance: 55.0
click at [93, 65] on icon "Subscriptions" at bounding box center [90, 62] width 14 height 14
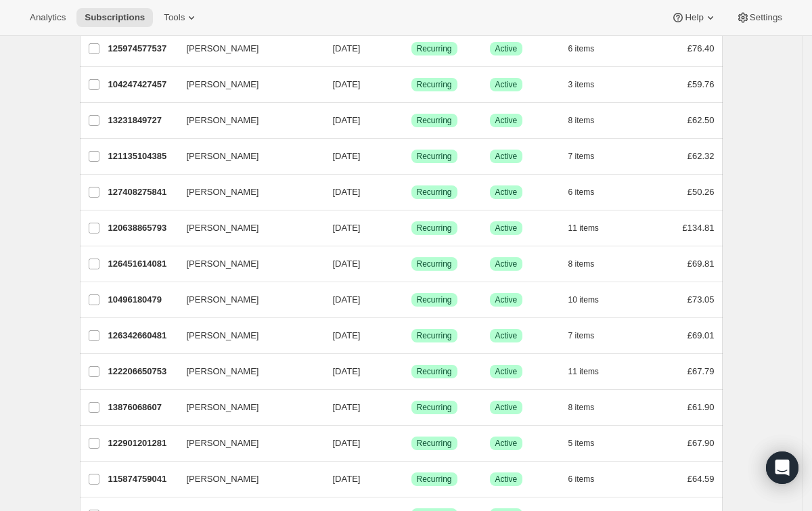
scroll to position [514, 0]
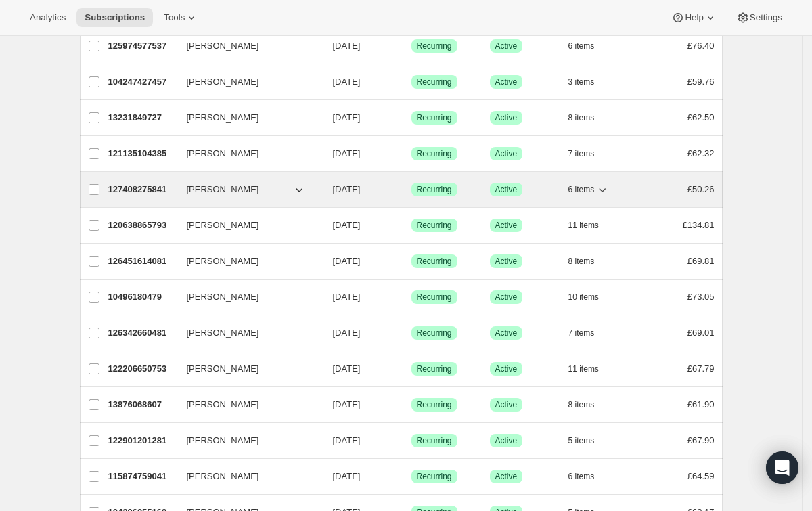
click at [144, 188] on p "127408275841" at bounding box center [142, 190] width 68 height 14
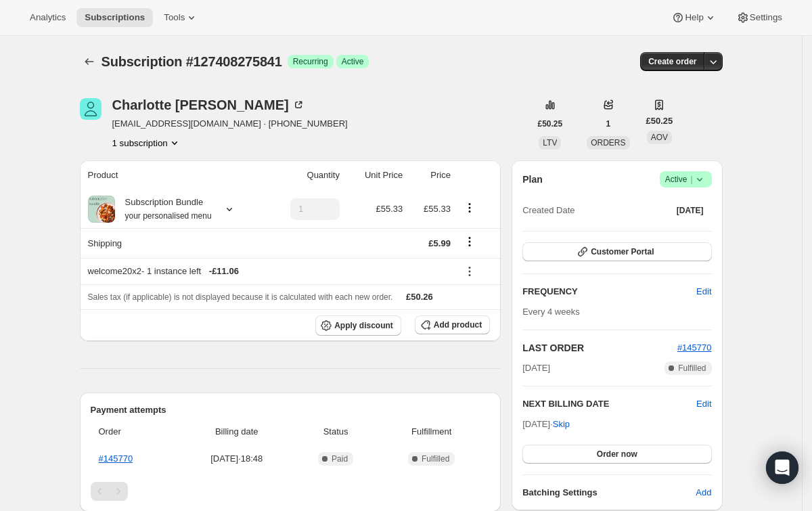
click at [24, 62] on div "Subscription #127408275841. This page is ready Subscription #127408275841 Succe…" at bounding box center [401, 458] width 802 height 844
click at [181, 103] on div "[PERSON_NAME]" at bounding box center [208, 105] width 193 height 14
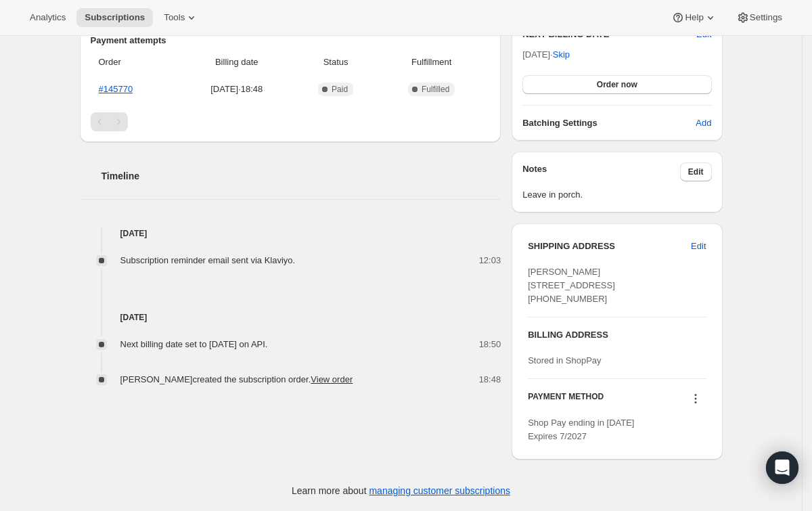
scroll to position [406, 0]
click at [702, 399] on icon at bounding box center [696, 399] width 14 height 14
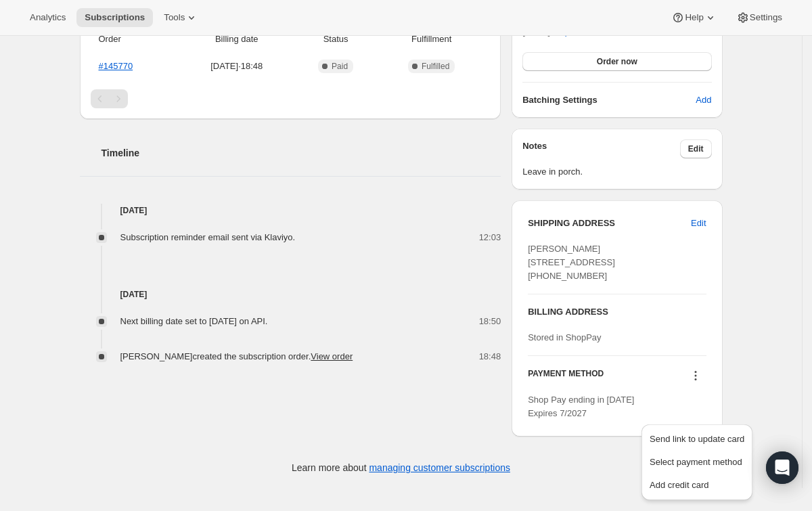
click at [762, 297] on div "Subscription #127408275841. This page is ready Subscription #127408275841 Succe…" at bounding box center [401, 65] width 802 height 844
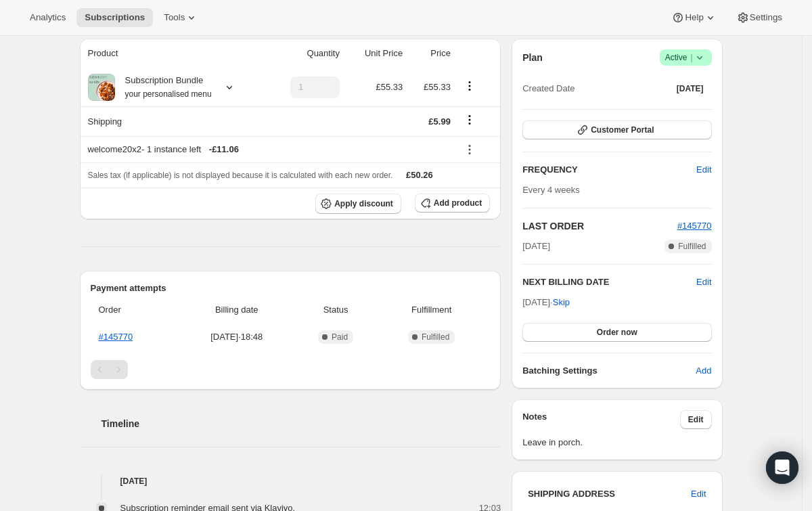
scroll to position [92, 0]
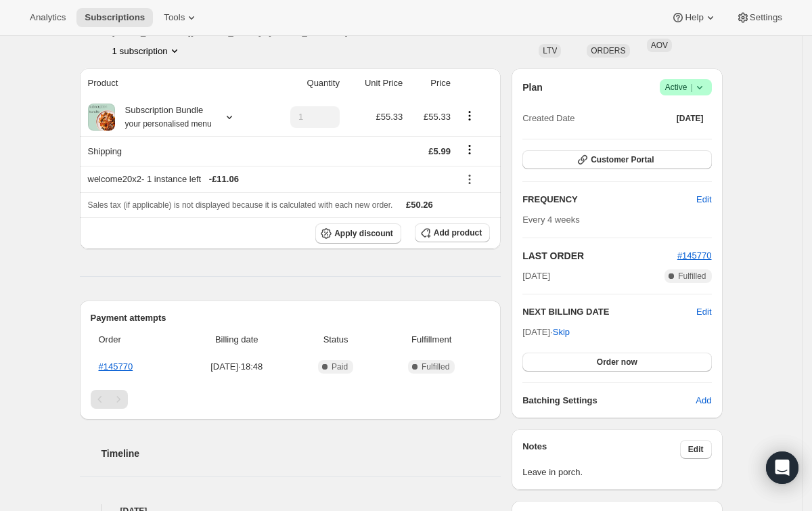
click at [47, 49] on div "Subscription #127408275841. This page is ready Subscription #127408275841 Succe…" at bounding box center [401, 366] width 802 height 844
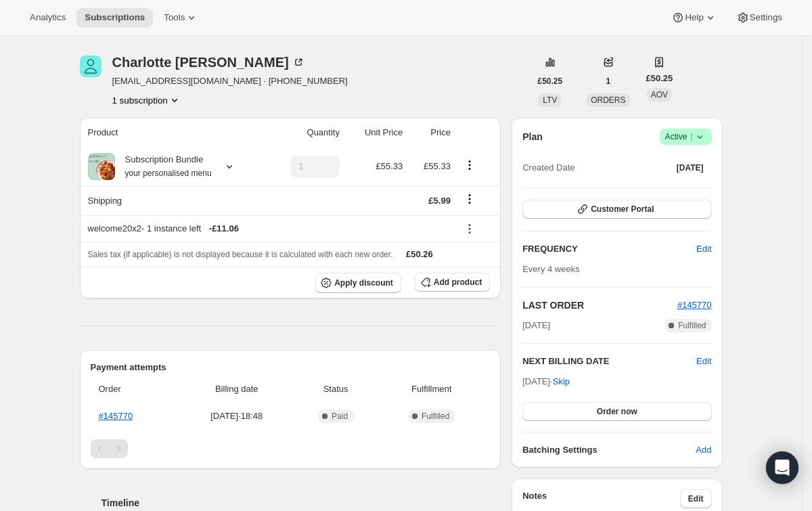
scroll to position [61, 0]
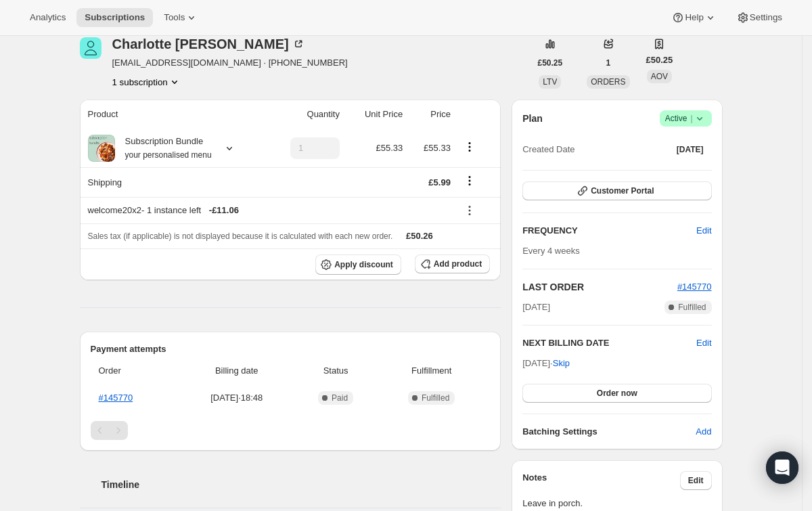
click at [739, 106] on div "Subscription #127408275841. This page is ready Subscription #127408275841 Succe…" at bounding box center [401, 397] width 675 height 844
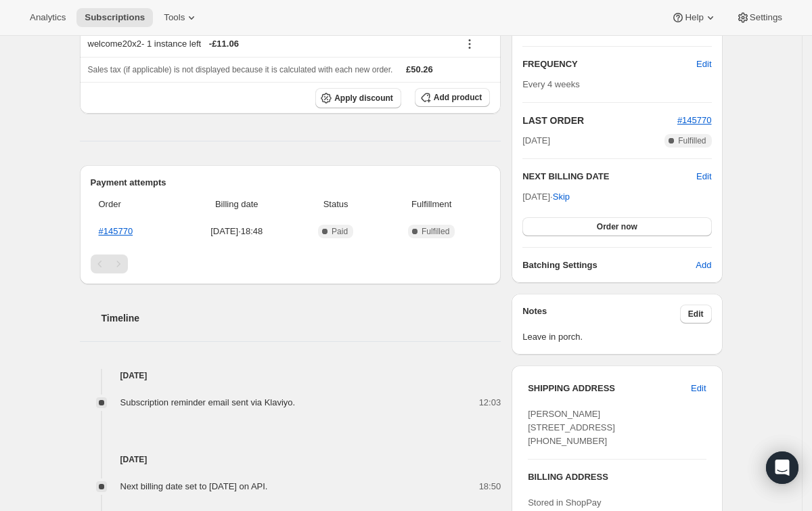
scroll to position [229, 0]
